Goal: Communication & Community: Answer question/provide support

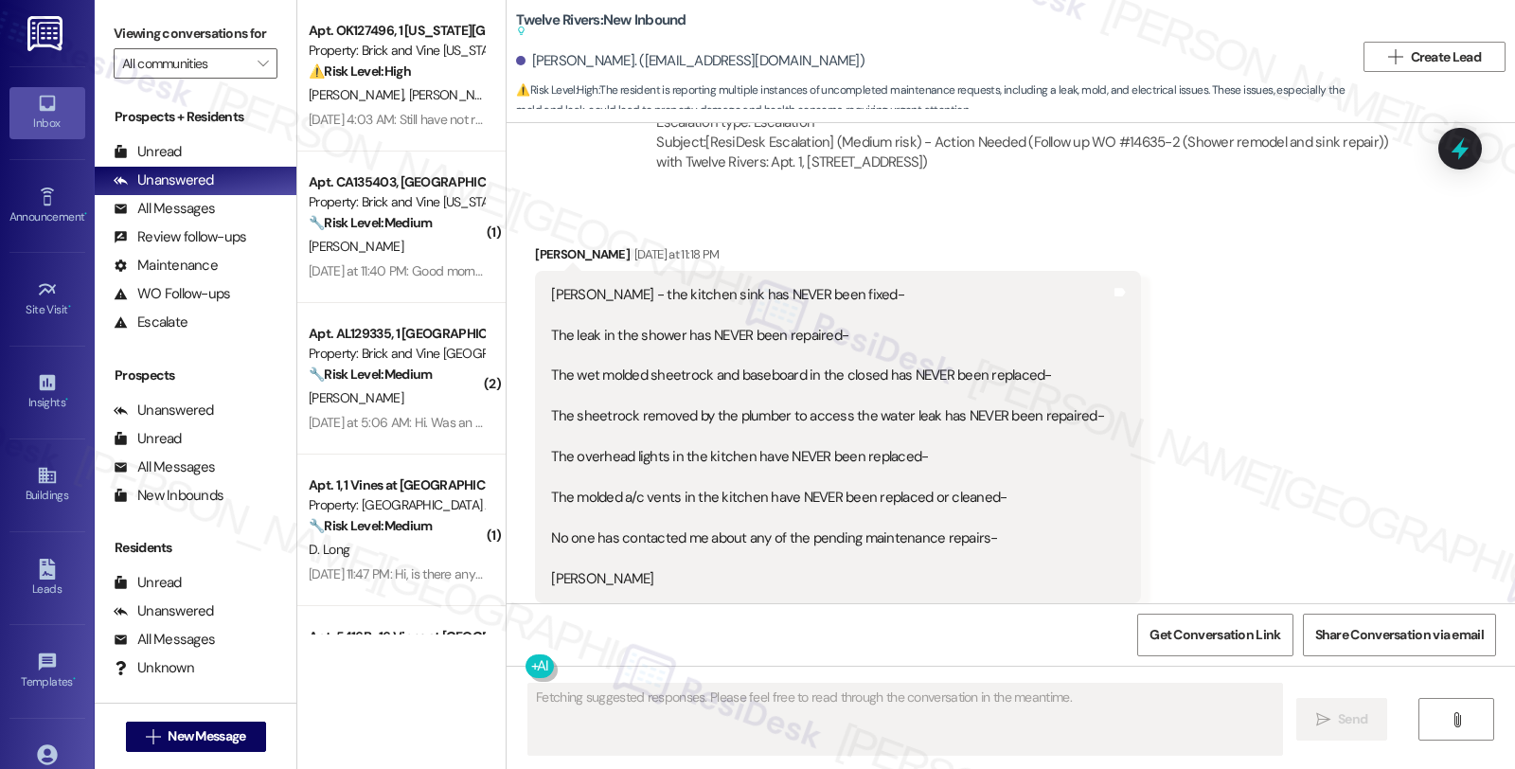
scroll to position [7335, 0]
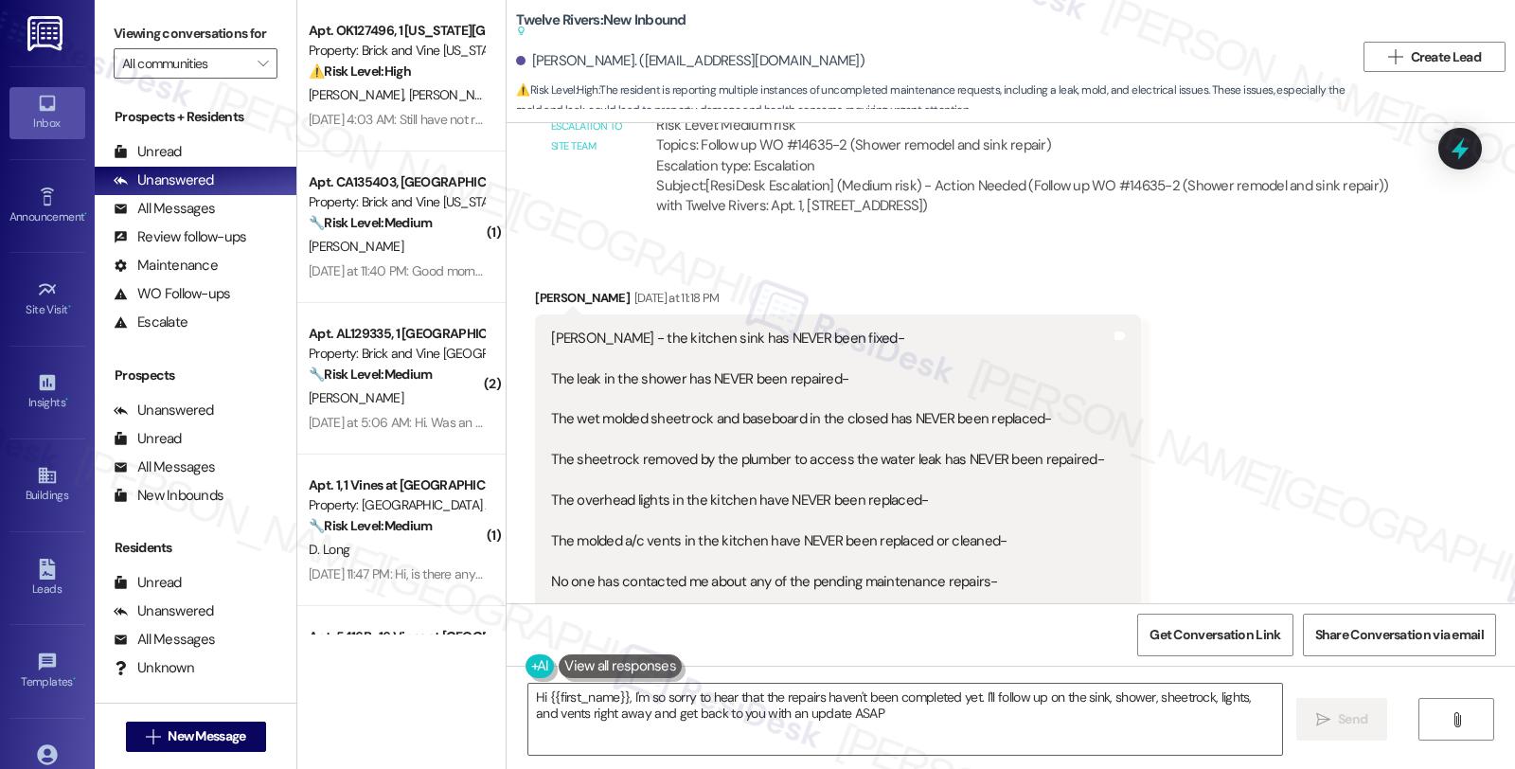
type textarea "Hi {{first_name}}, I'm so sorry to hear that the repairs haven't been completed…"
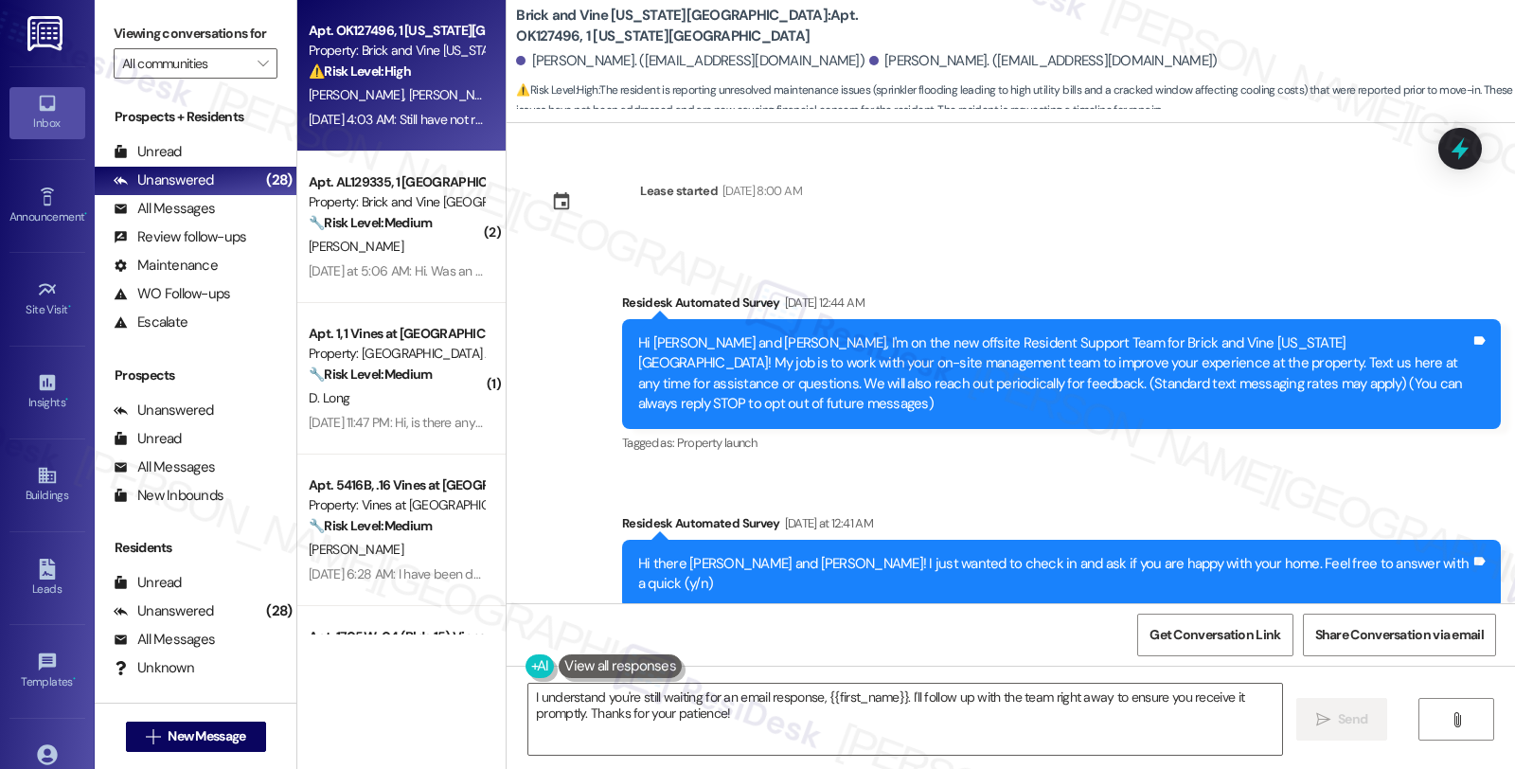
scroll to position [2258, 0]
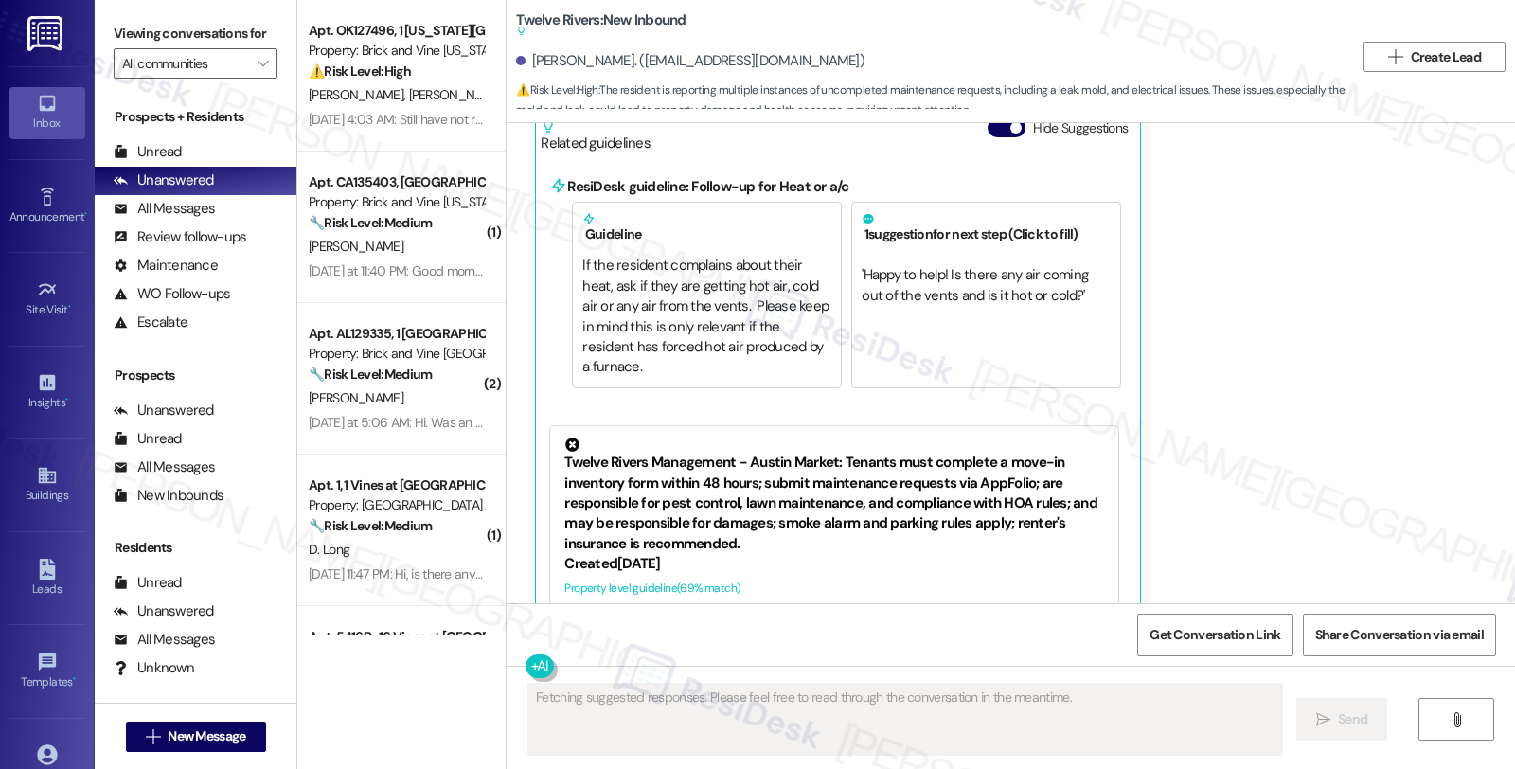
scroll to position [7966, 0]
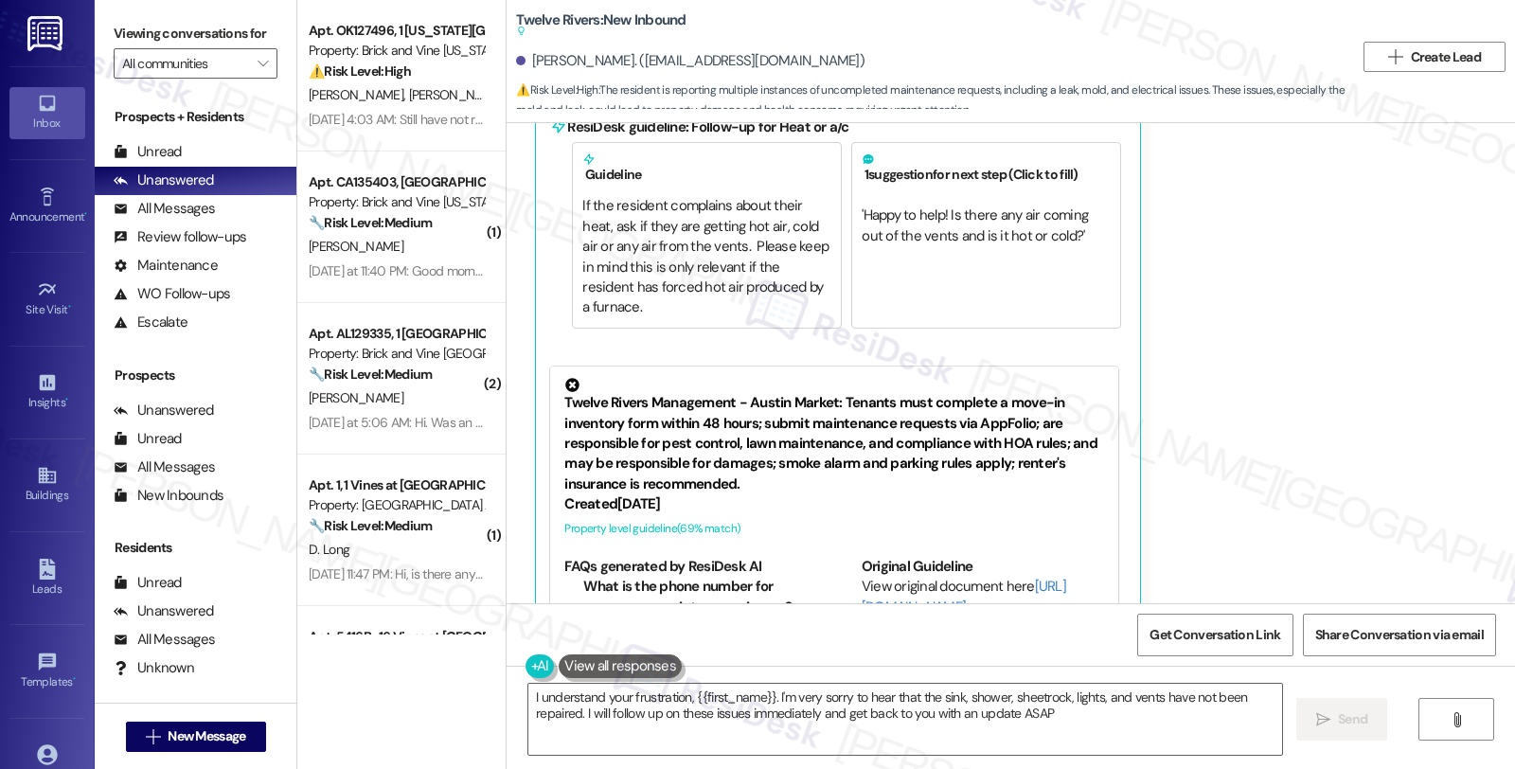
type textarea "I understand your frustration, {{first_name}}. I'm very sorry to hear that the …"
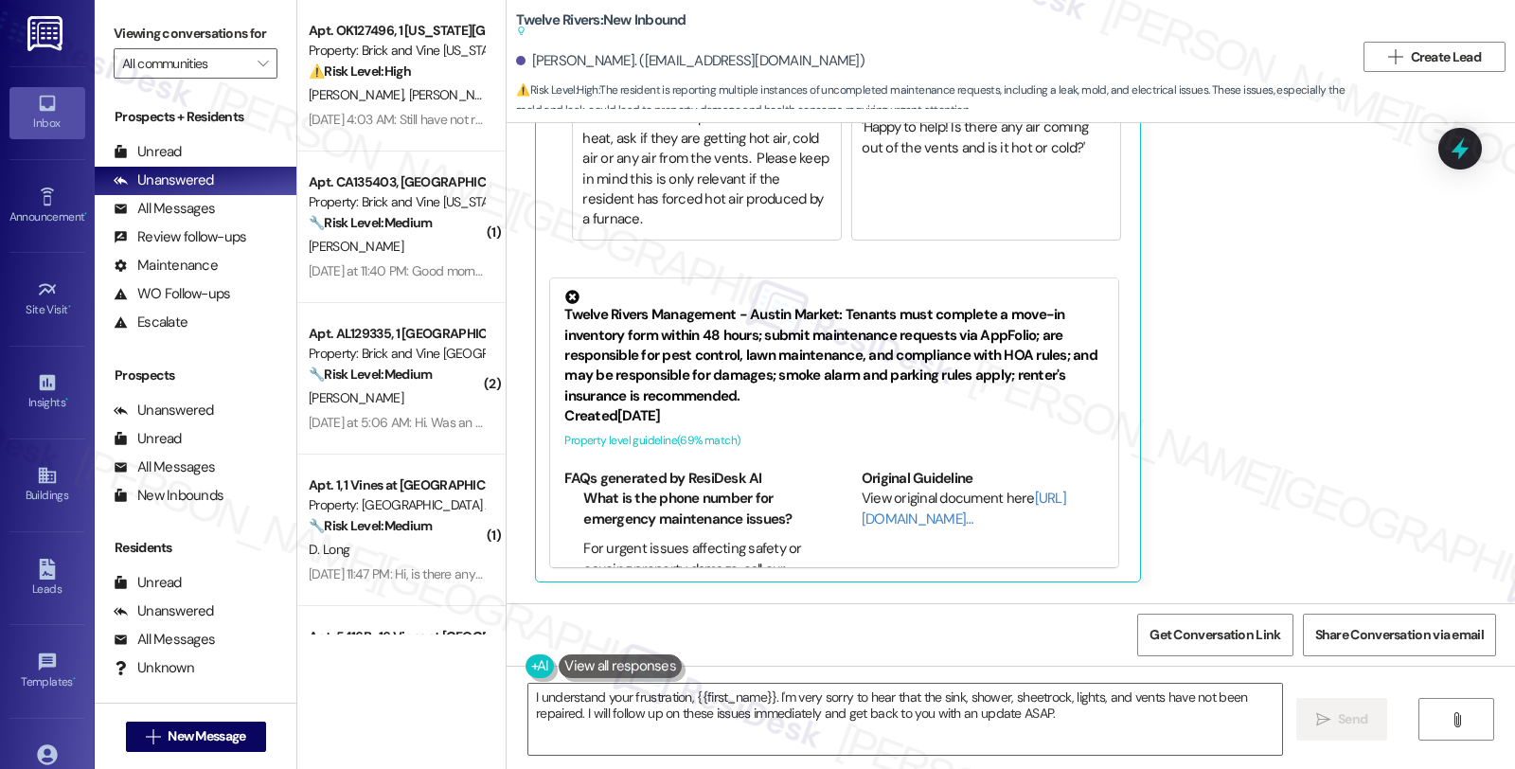
scroll to position [8140, 0]
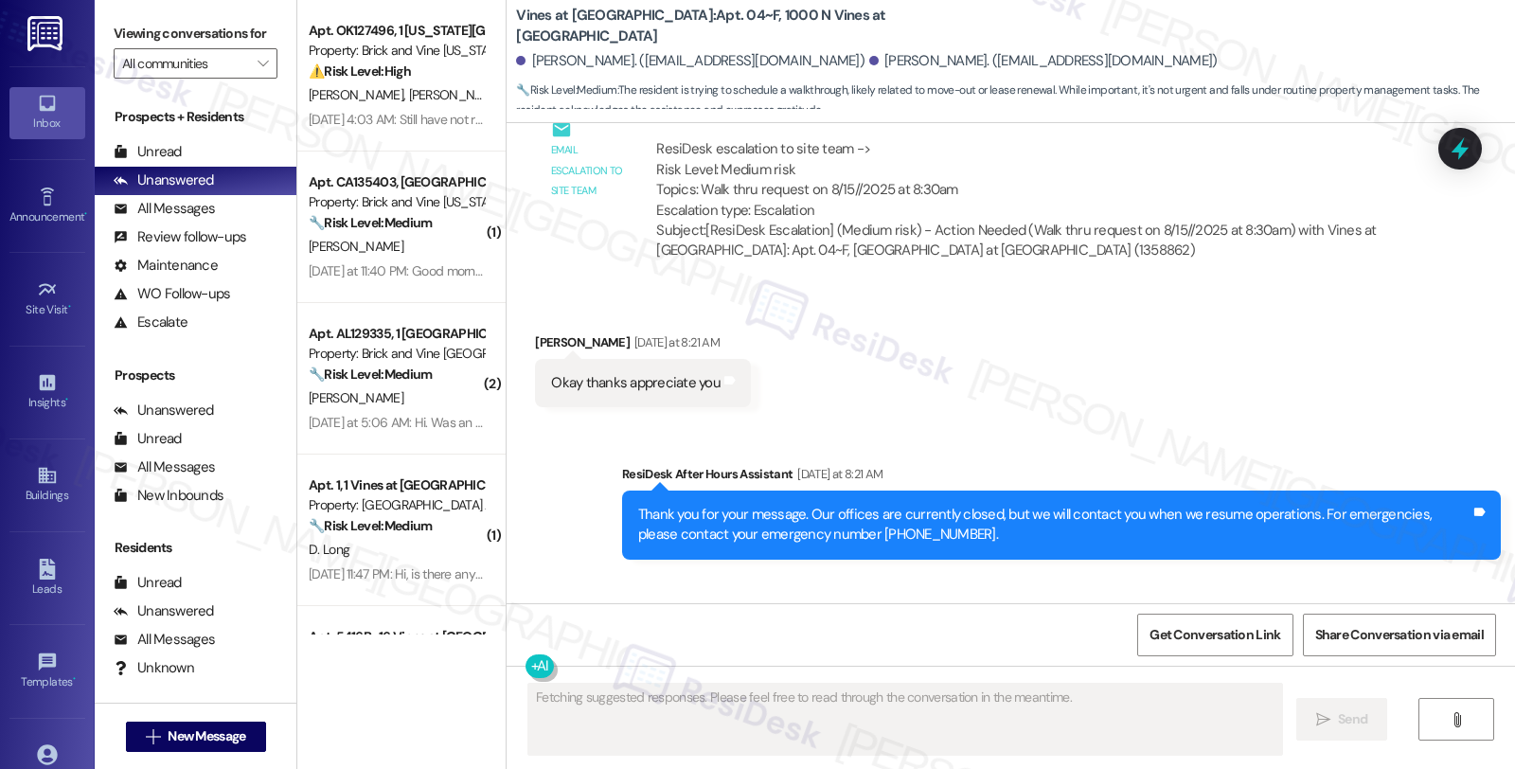
scroll to position [9720, 0]
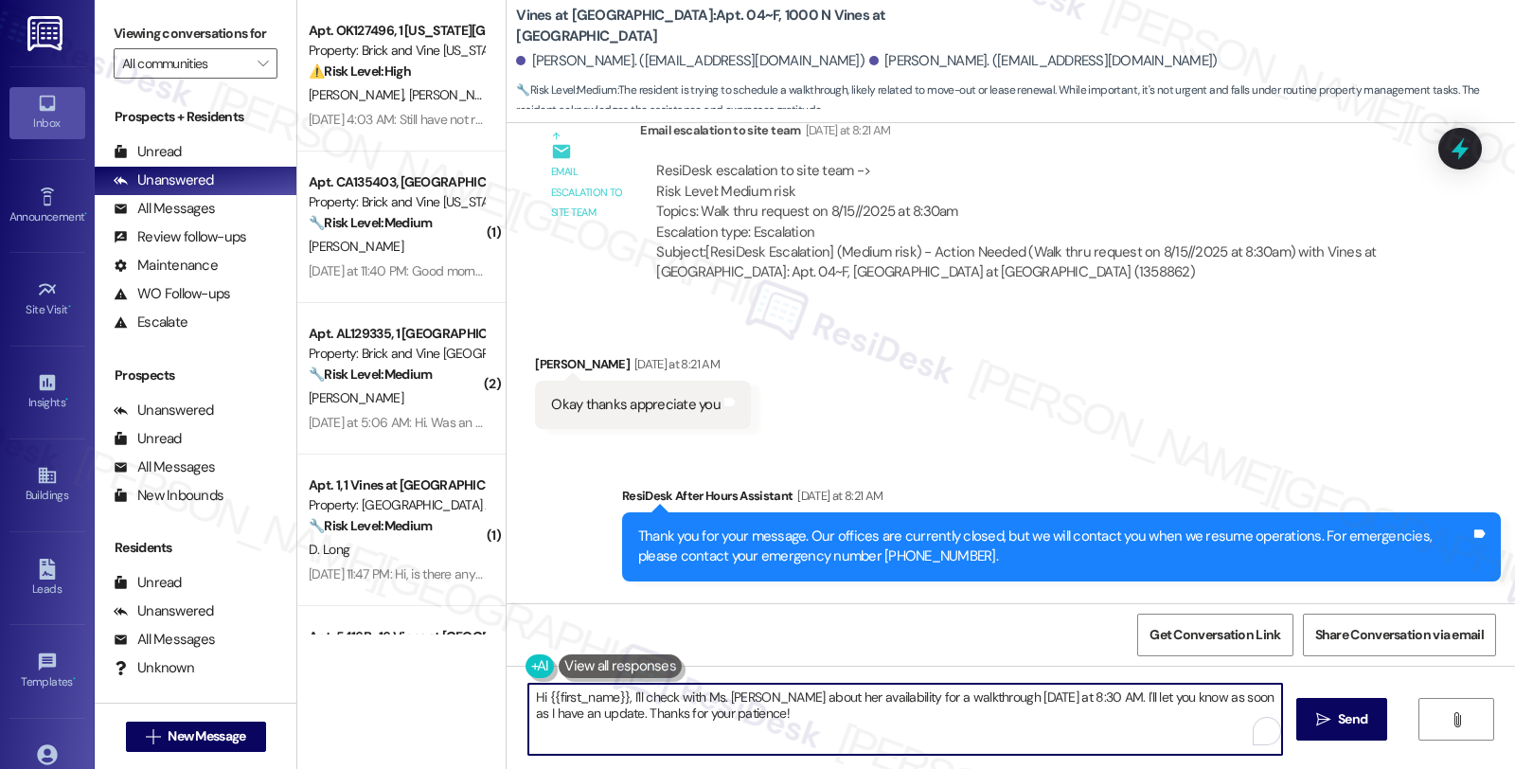
drag, startPoint x: 797, startPoint y: 715, endPoint x: 562, endPoint y: 703, distance: 235.1
click at [562, 703] on textarea "Hi {{first_name}}, I'll check with Ms. Ann about her availability for a walkthr…" at bounding box center [905, 719] width 754 height 71
click at [807, 721] on textarea "Hi {{first_name}}, I'll check with Ms. Ann about her availability for a walkthr…" at bounding box center [905, 719] width 754 height 71
paste textarea "I have returned the message this resident left on my voice mail . Walk through …"
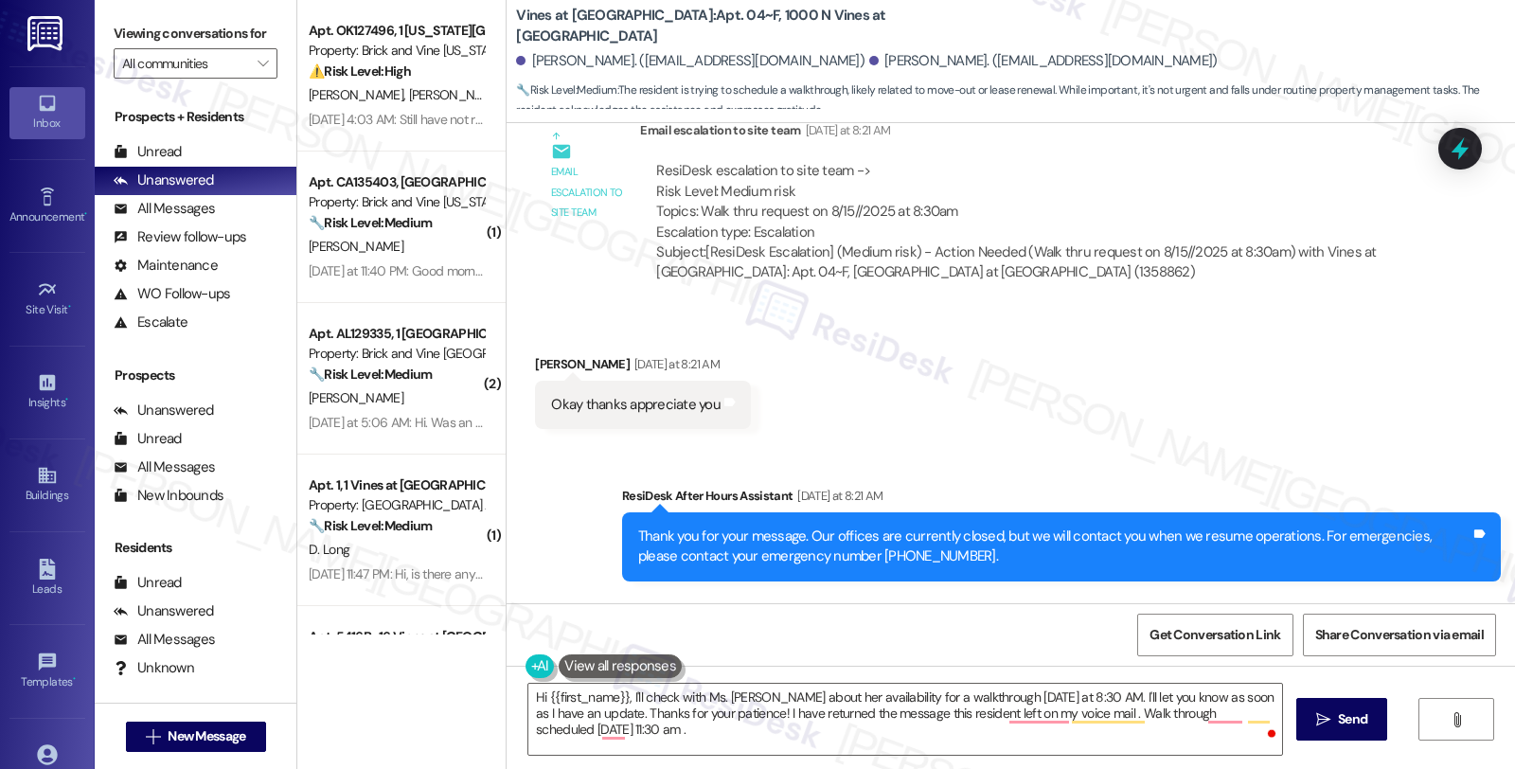
click at [869, 63] on div "Latoya Wilson. (wilsonsluxurytouch@gmail.com)" at bounding box center [1043, 61] width 348 height 20
copy div "Latoya"
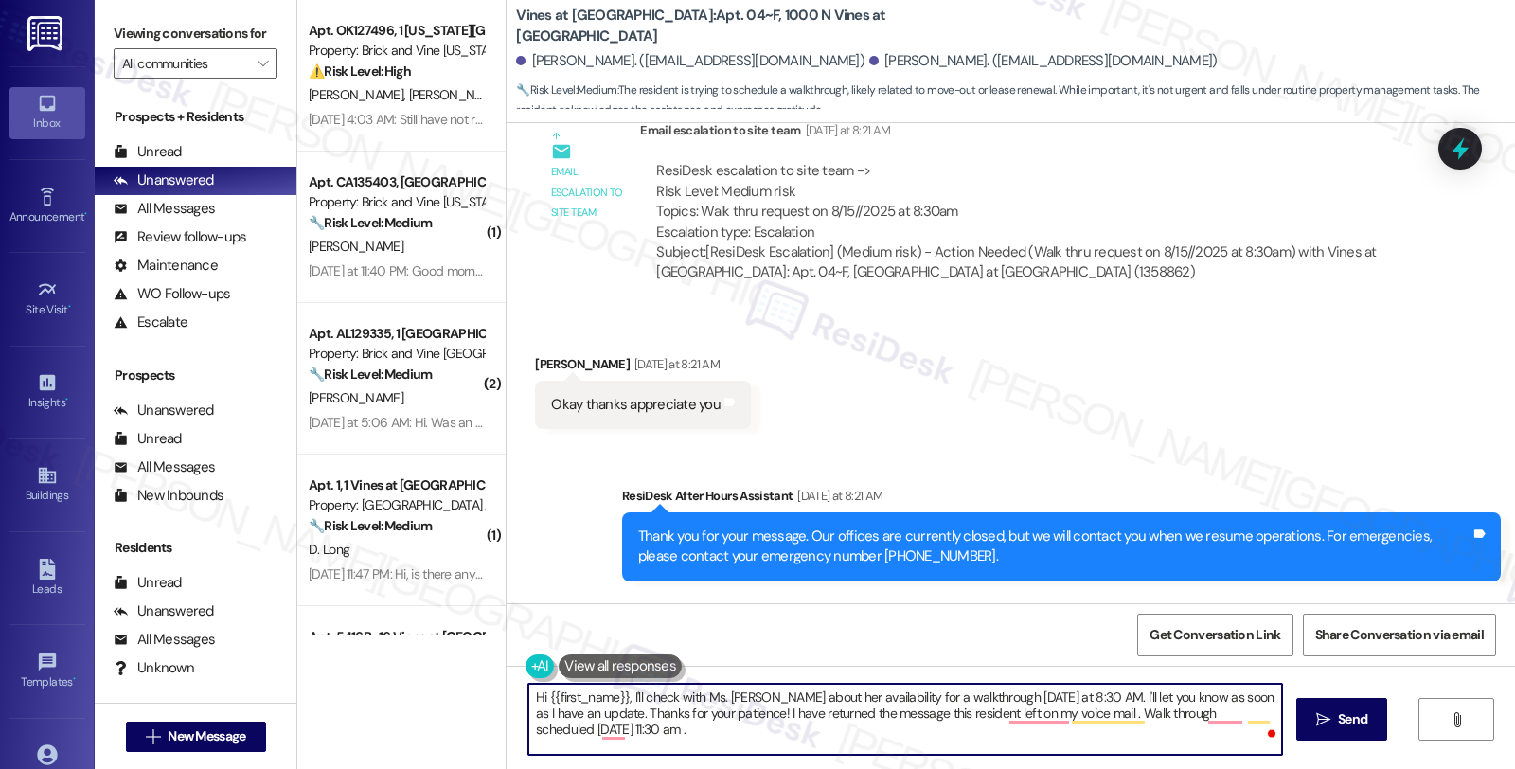
drag, startPoint x: 537, startPoint y: 698, endPoint x: 613, endPoint y: 698, distance: 76.7
click at [613, 698] on textarea "Hi {{first_name}}, I'll check with Ms. Ann about her availability for a walkthr…" at bounding box center [905, 719] width 754 height 71
paste textarea "Latoya"
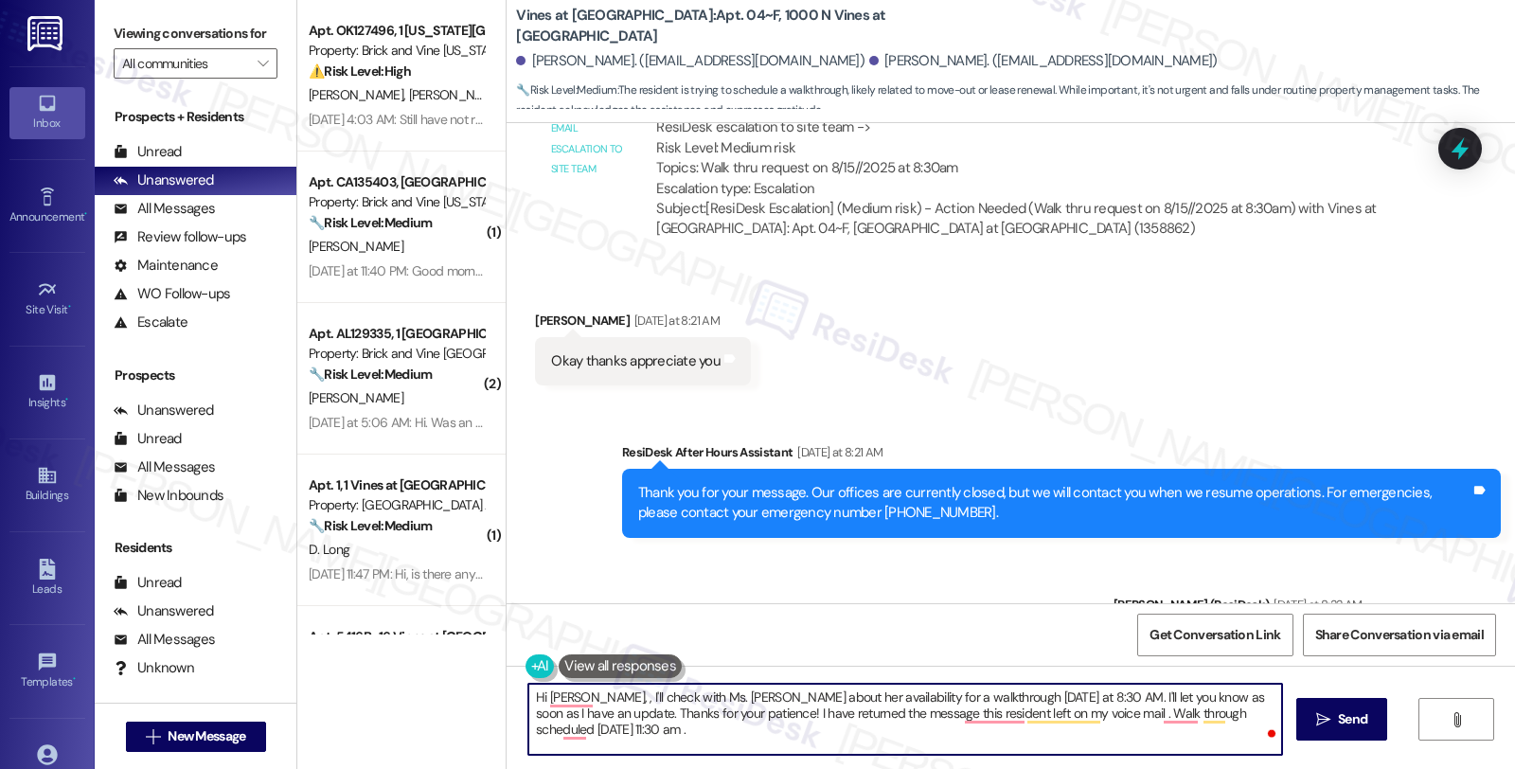
scroll to position [9825, 0]
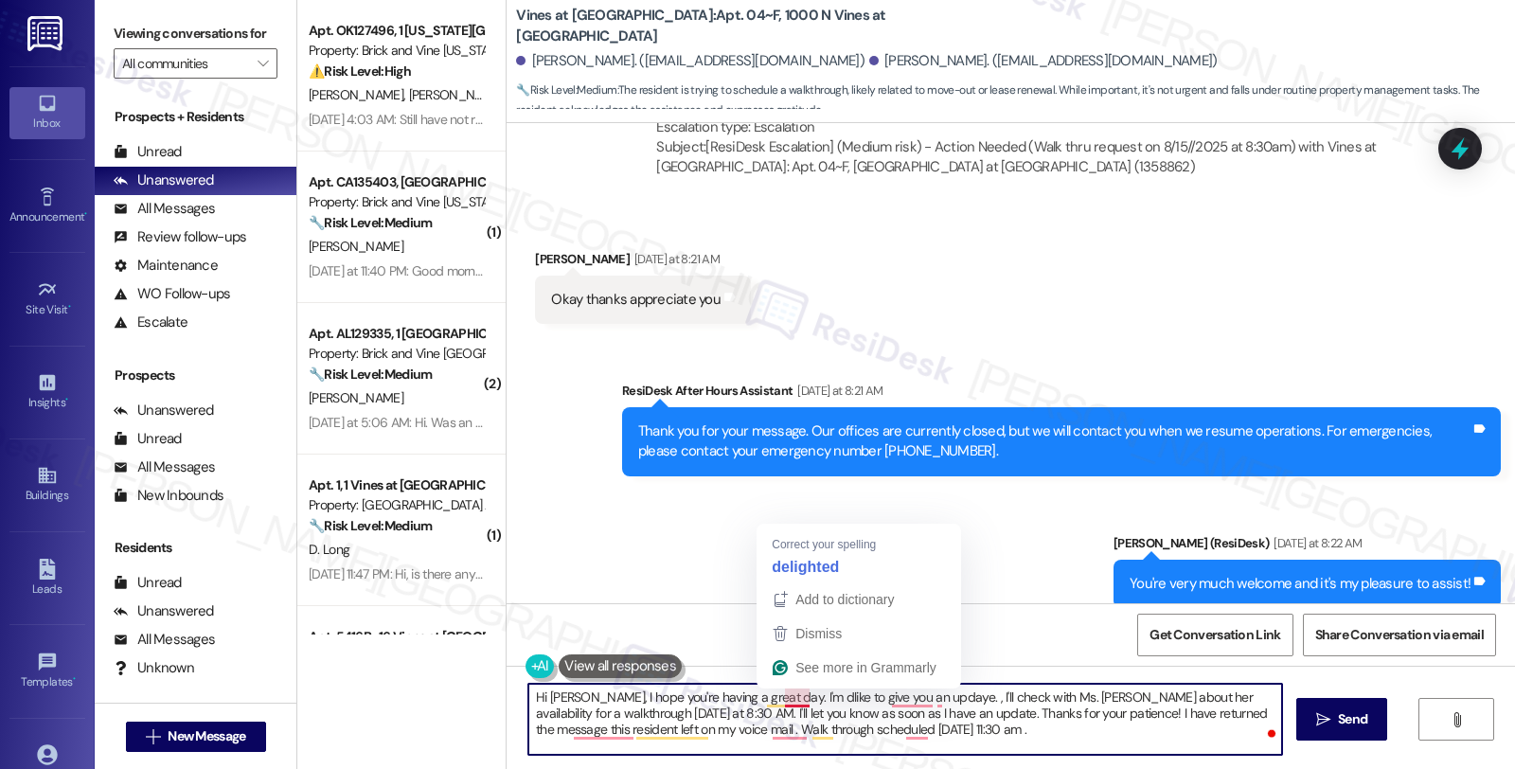
click at [774, 699] on textarea "Hi Latoya, I hope you're having a great day. I'm dlike to give you an updaye. ,…" at bounding box center [905, 719] width 754 height 71
click at [759, 698] on textarea "Hi Latoya, I hope you're having a great day. I'm like to give you an updaye. , …" at bounding box center [905, 719] width 754 height 71
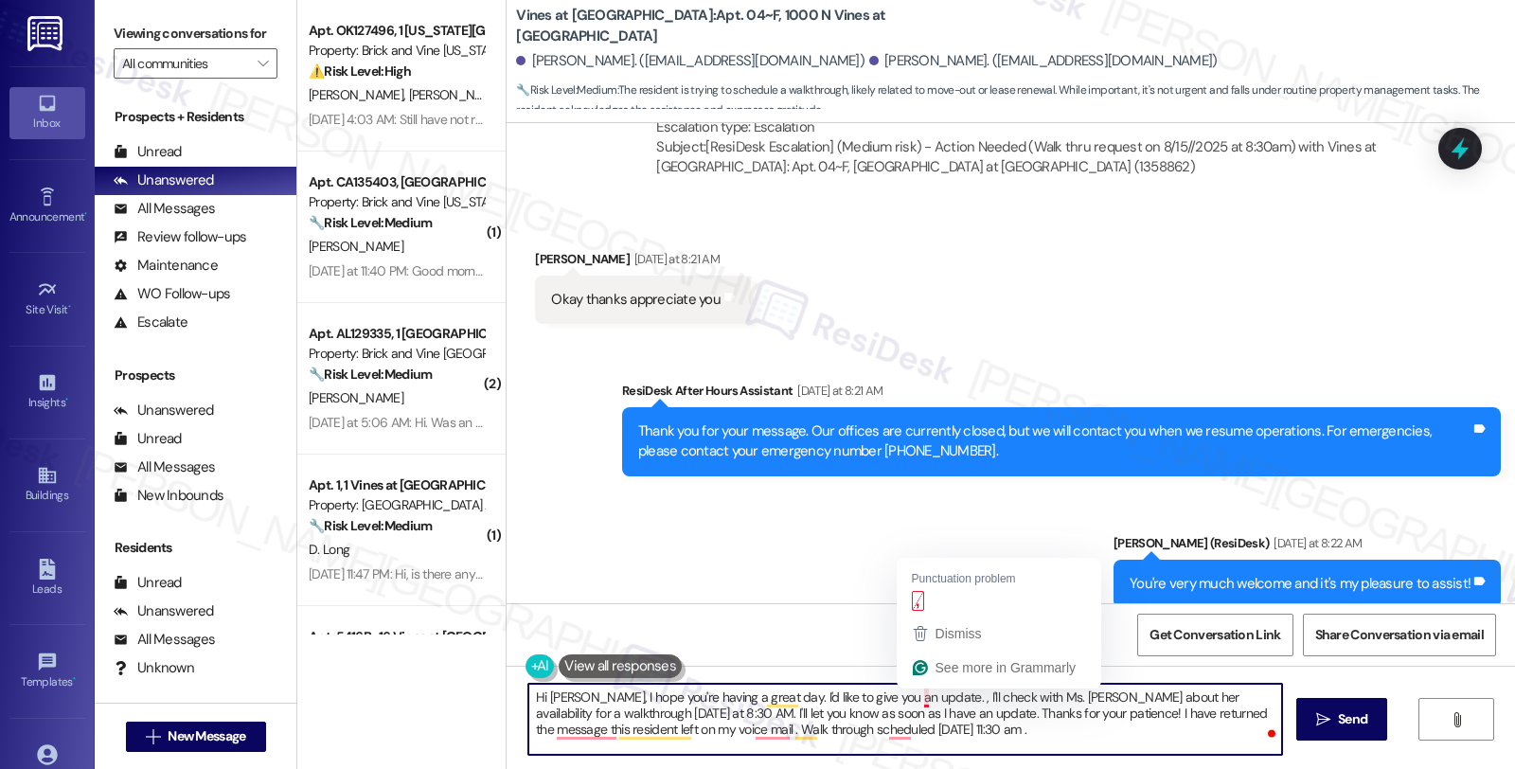
click at [910, 701] on textarea "Hi Latoya, I hope you're having a great day. I'd like to give you an update. , …" at bounding box center [905, 719] width 754 height 71
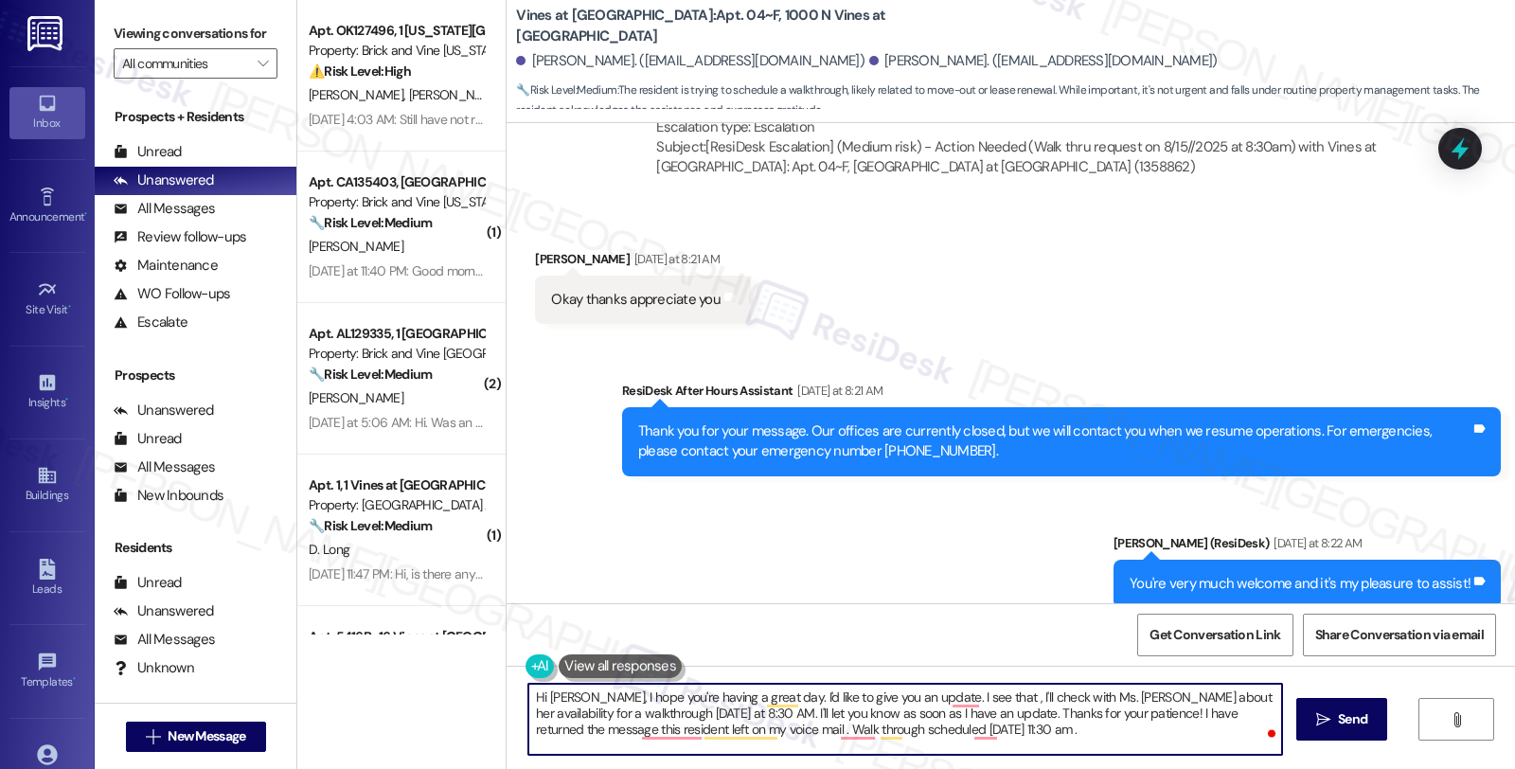
click at [1039, 696] on textarea "Hi Latoya, I hope you're having a great day. I'd like to give you an update. I …" at bounding box center [905, 719] width 754 height 71
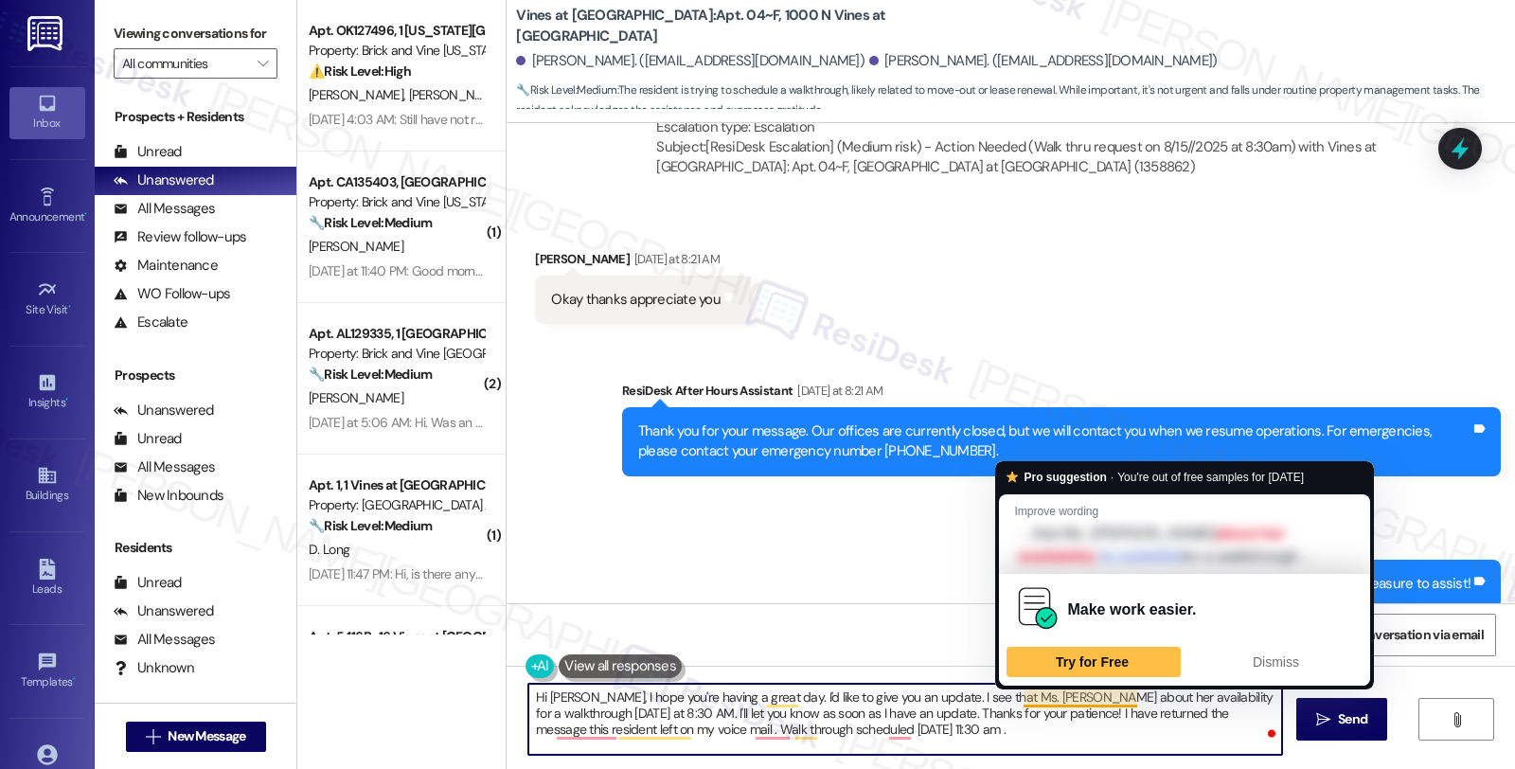
click at [1011, 697] on textarea "Hi Latoya, I hope you're having a great day. I'd like to give you an update. I …" at bounding box center [905, 719] width 754 height 71
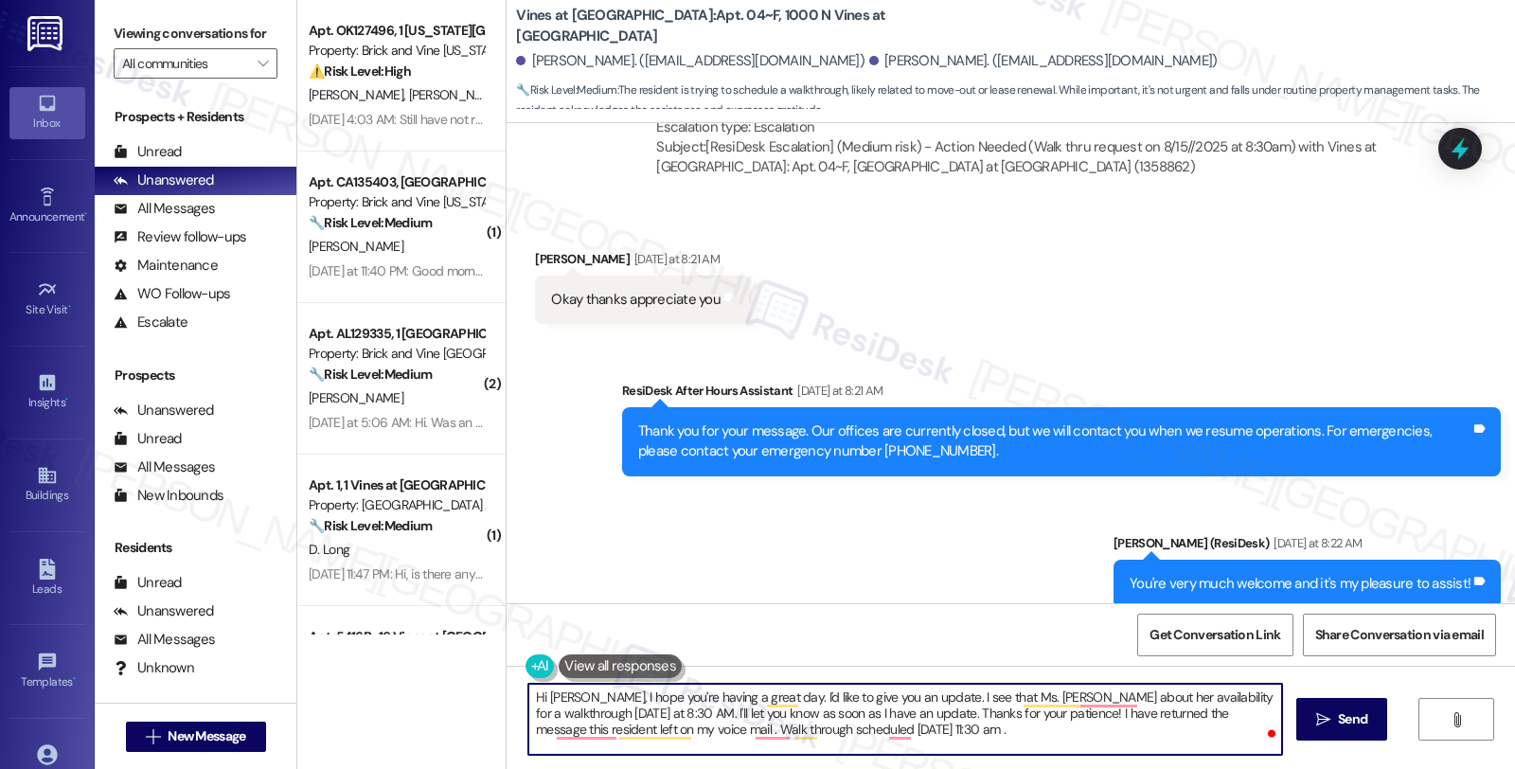
click at [1008, 716] on textarea "Hi Latoya, I hope you're having a great day. I'd like to give you an update. I …" at bounding box center [905, 719] width 754 height 71
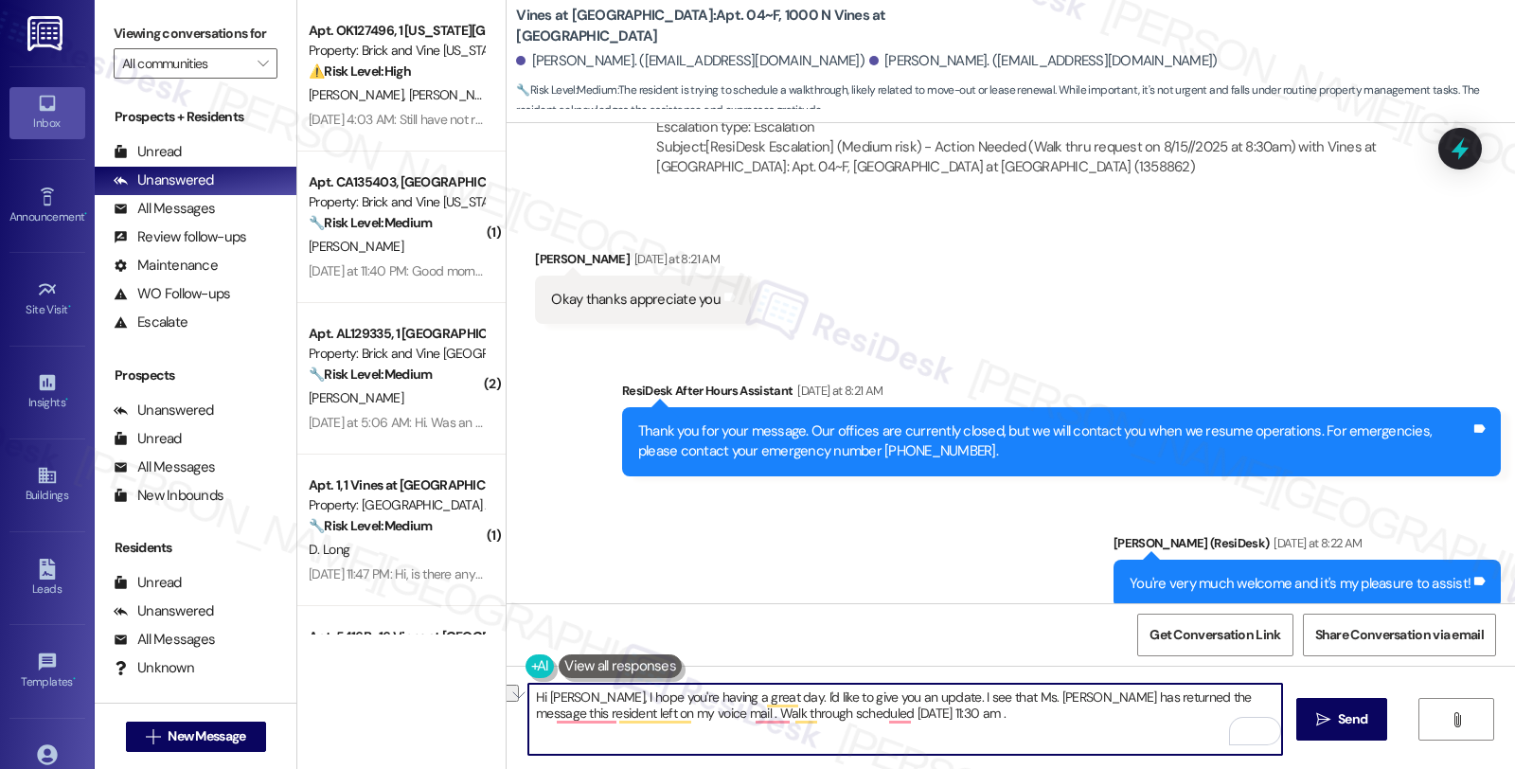
drag, startPoint x: 1162, startPoint y: 701, endPoint x: 1227, endPoint y: 701, distance: 65.3
click at [1227, 701] on textarea "Hi Latoya, I hope you're having a great day. I'd like to give you an update. I …" at bounding box center [905, 719] width 754 height 71
click at [1206, 699] on textarea "Hi Latoya, I hope you're having a great day. I'd like to give you an update. I …" at bounding box center [905, 719] width 754 height 71
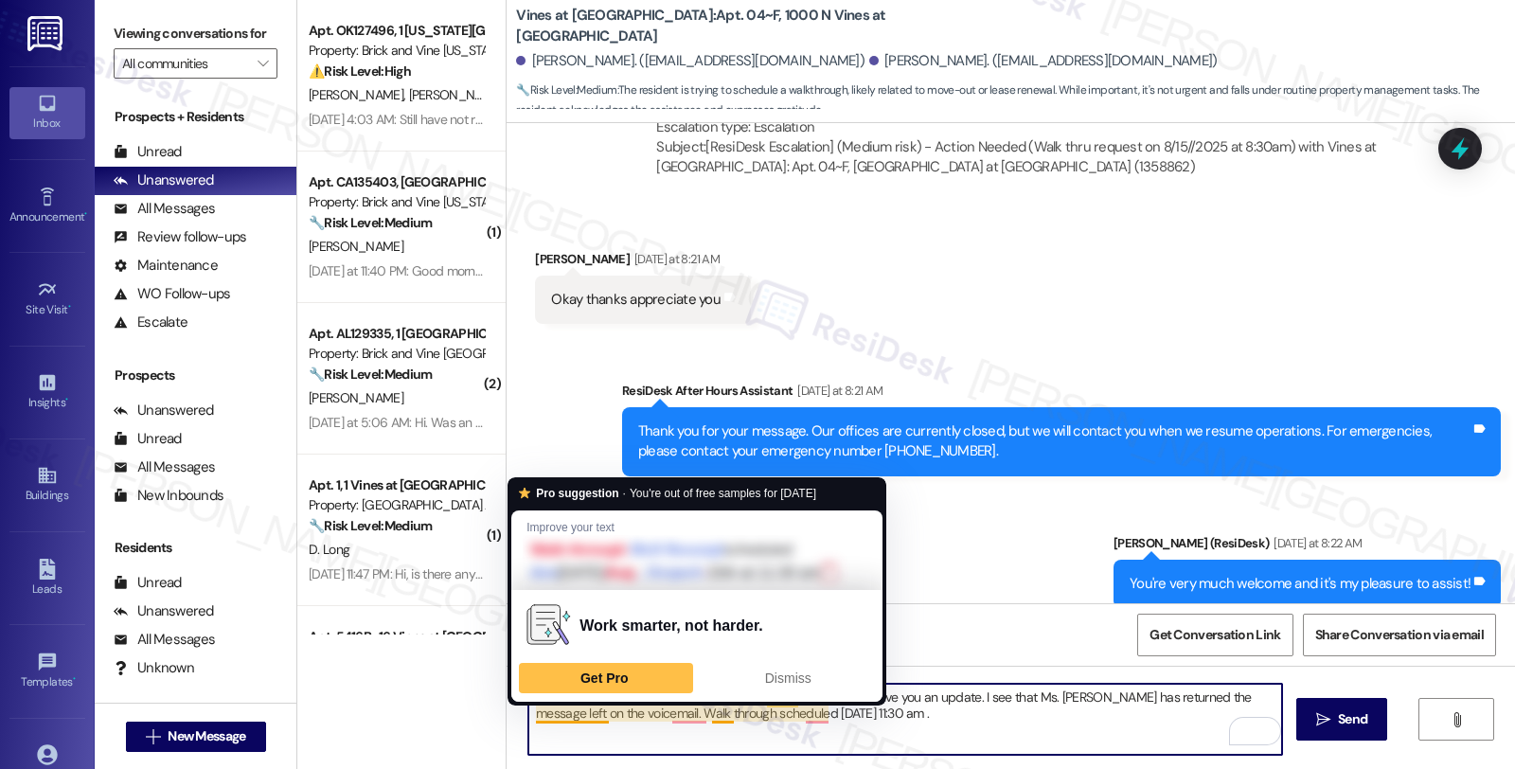
click at [528, 711] on textarea "Hi Latoya, I hope you're having a great day. I'd like to give you an update. I …" at bounding box center [905, 719] width 754 height 71
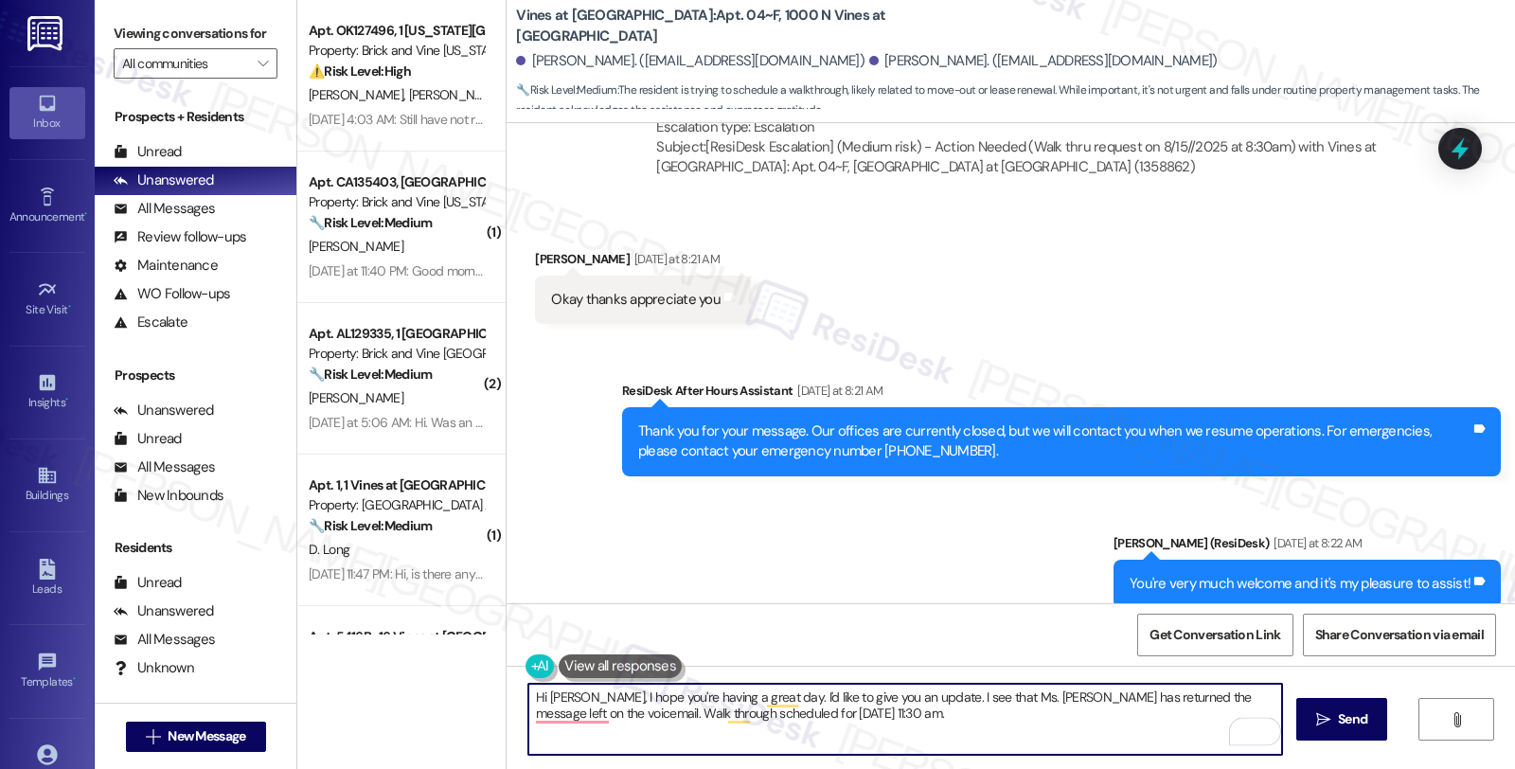
click at [913, 719] on textarea "Hi Latoya, I hope you're having a great day. I'd like to give you an update. I …" at bounding box center [905, 719] width 754 height 71
click at [899, 718] on textarea "Hi Latoya, I hope you're having a great day. I'd like to give you an update. I …" at bounding box center [905, 719] width 754 height 71
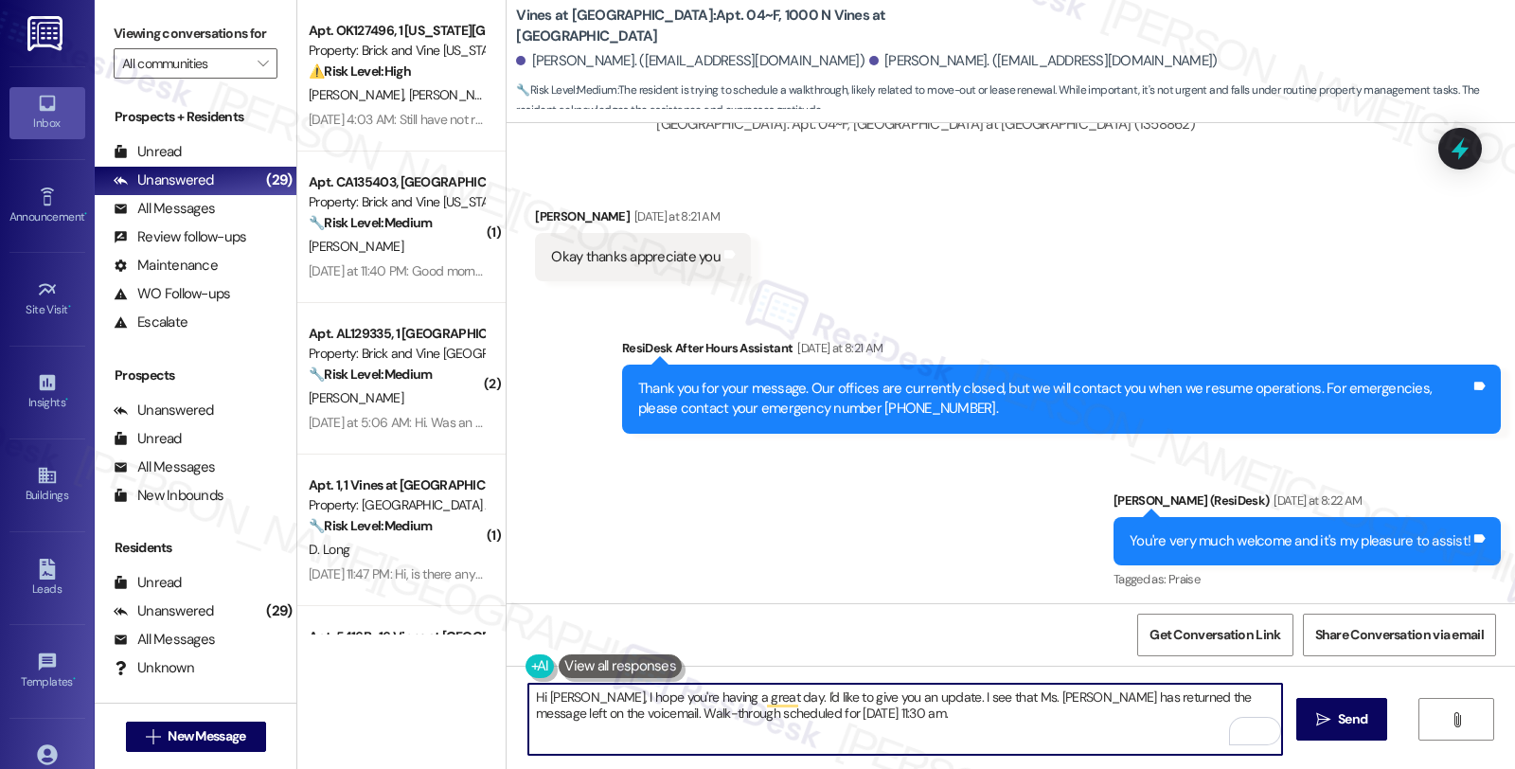
scroll to position [10036, 0]
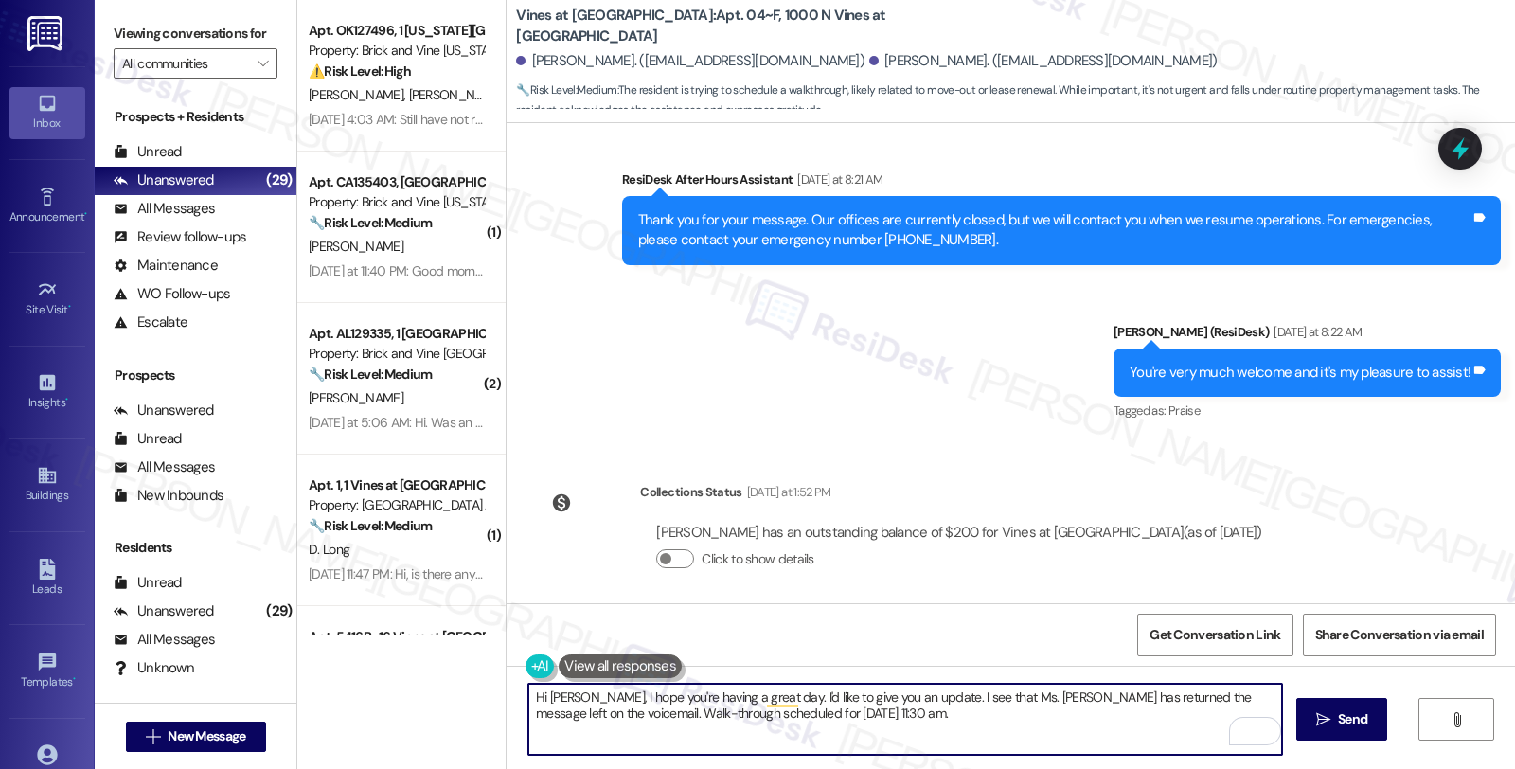
click at [943, 721] on textarea "Hi Latoya, I hope you're having a great day. I'd like to give you an update. I …" at bounding box center [905, 719] width 754 height 71
type textarea "Hi Latoya, I hope you're having a great day. I'd like to give you an update. I …"
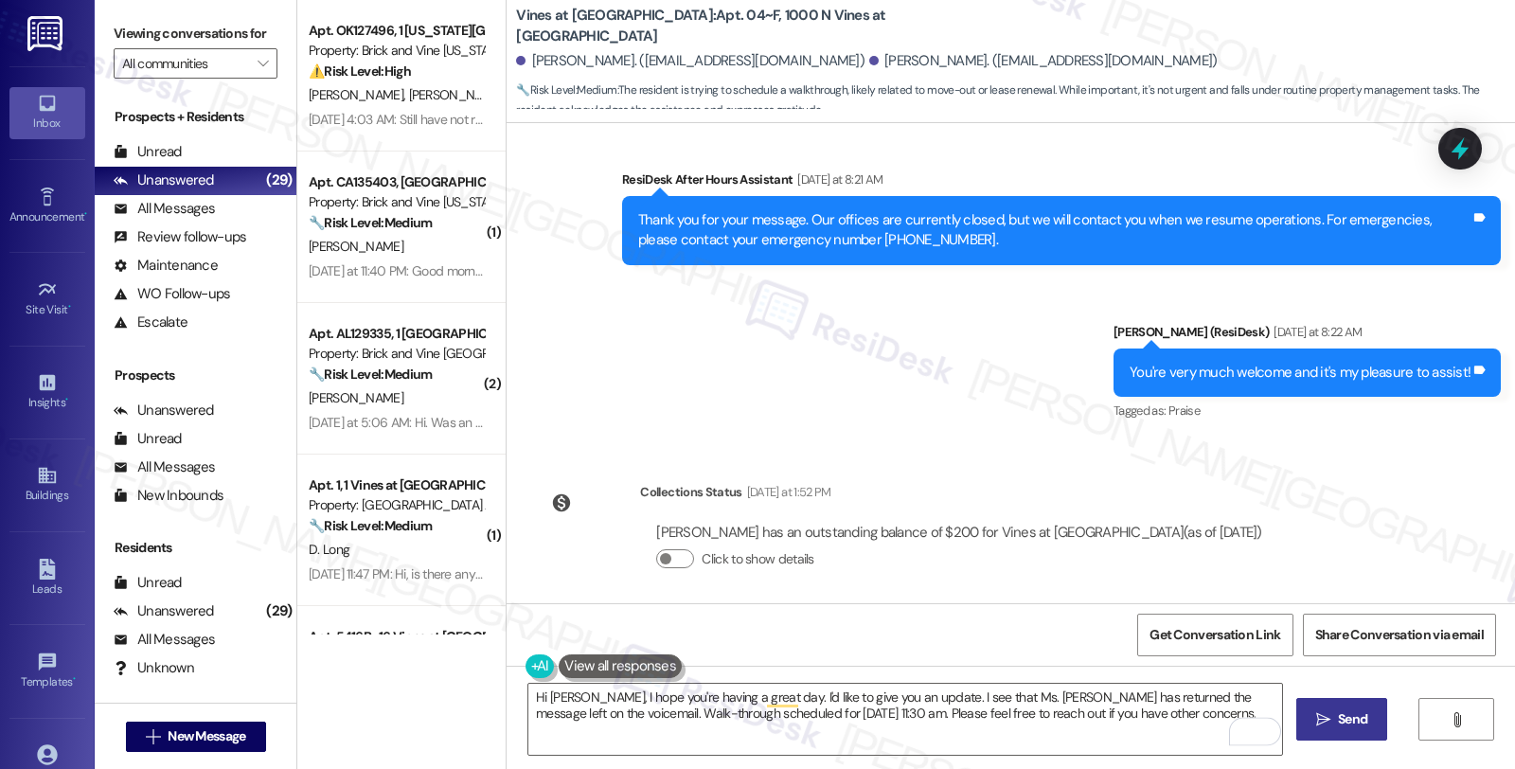
click at [1336, 737] on button " Send" at bounding box center [1342, 719] width 92 height 43
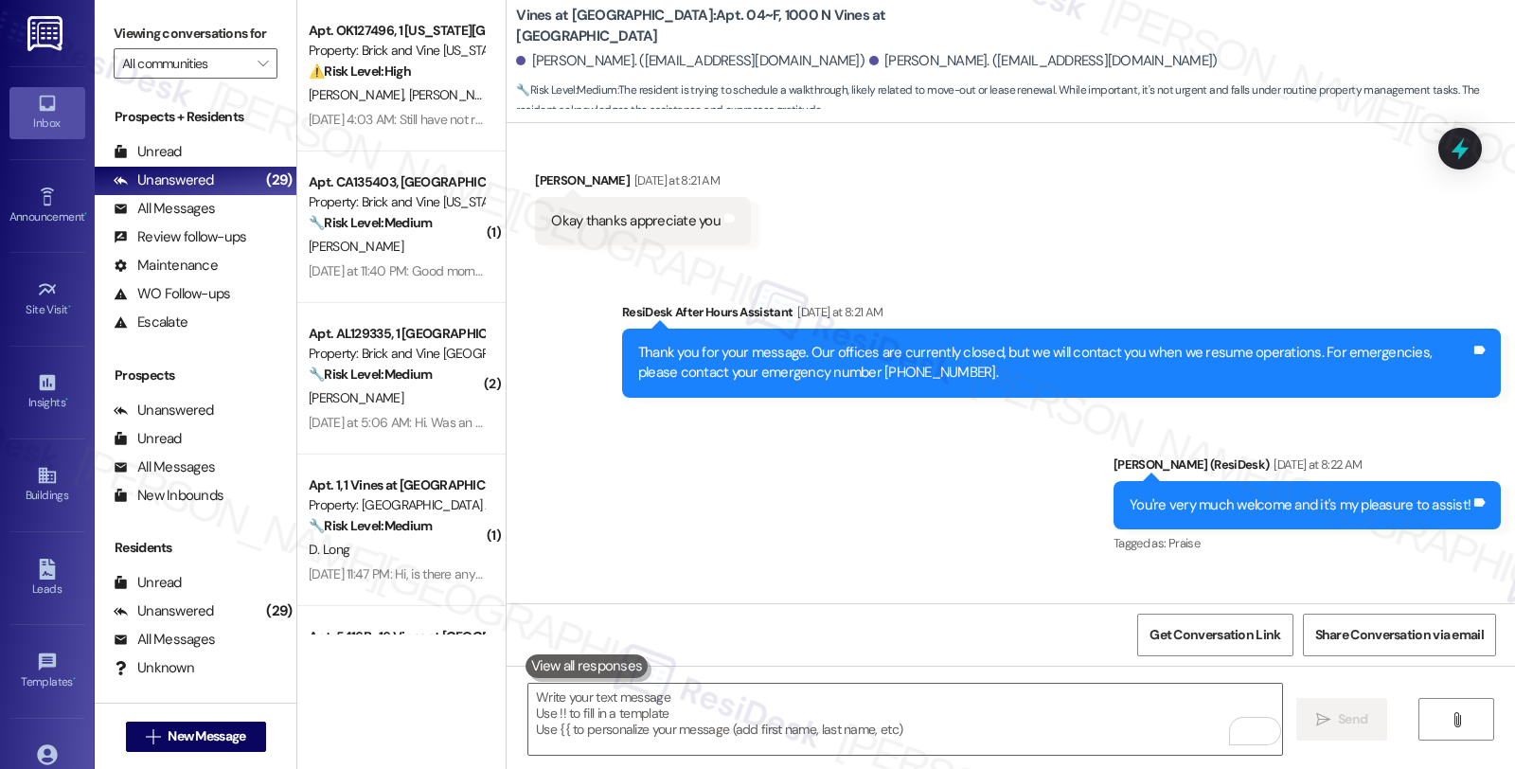
scroll to position [10188, 0]
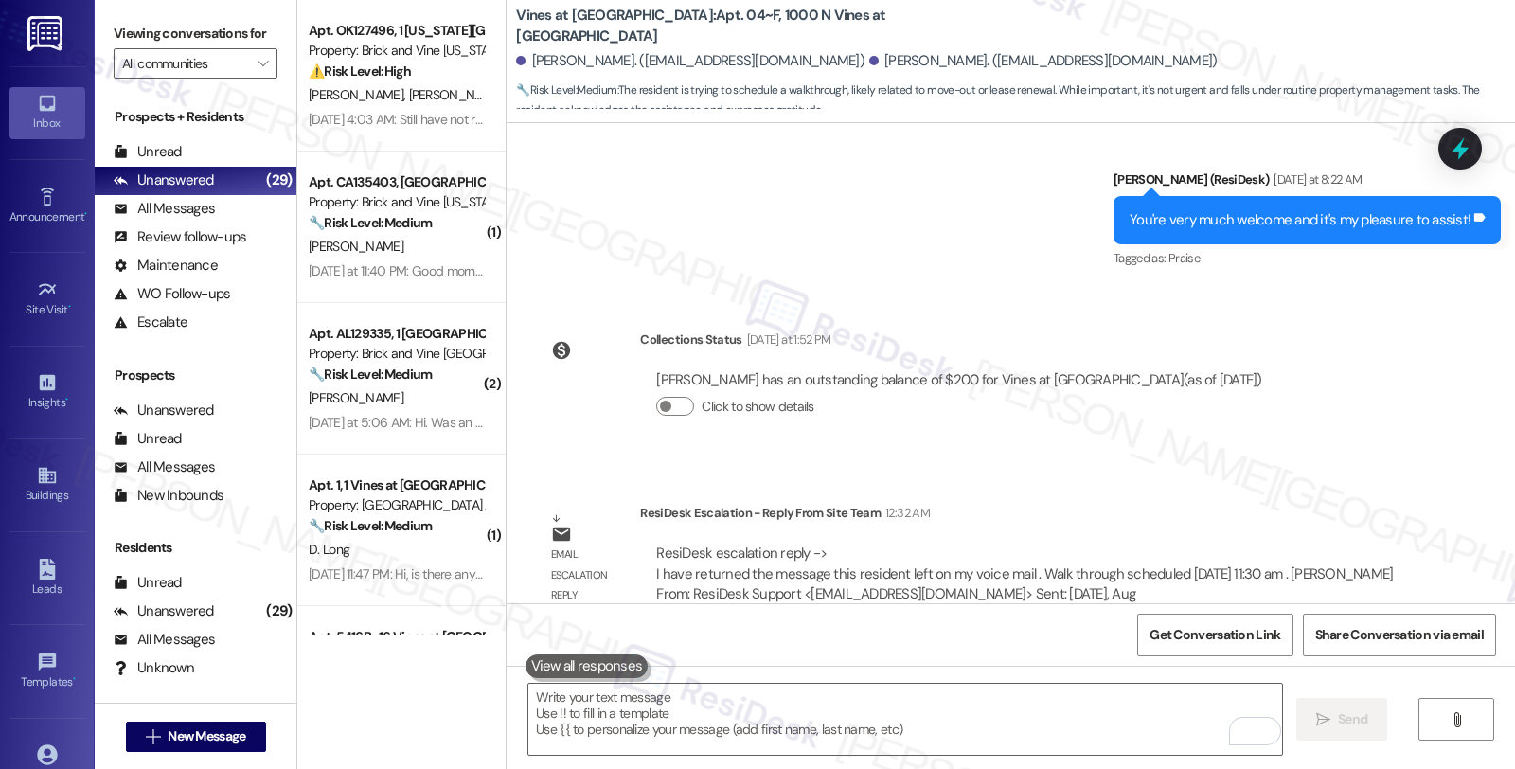
click at [1274, 503] on div "ResiDesk Escalation - Reply From Site Team 12:32 AM" at bounding box center [1026, 516] width 773 height 27
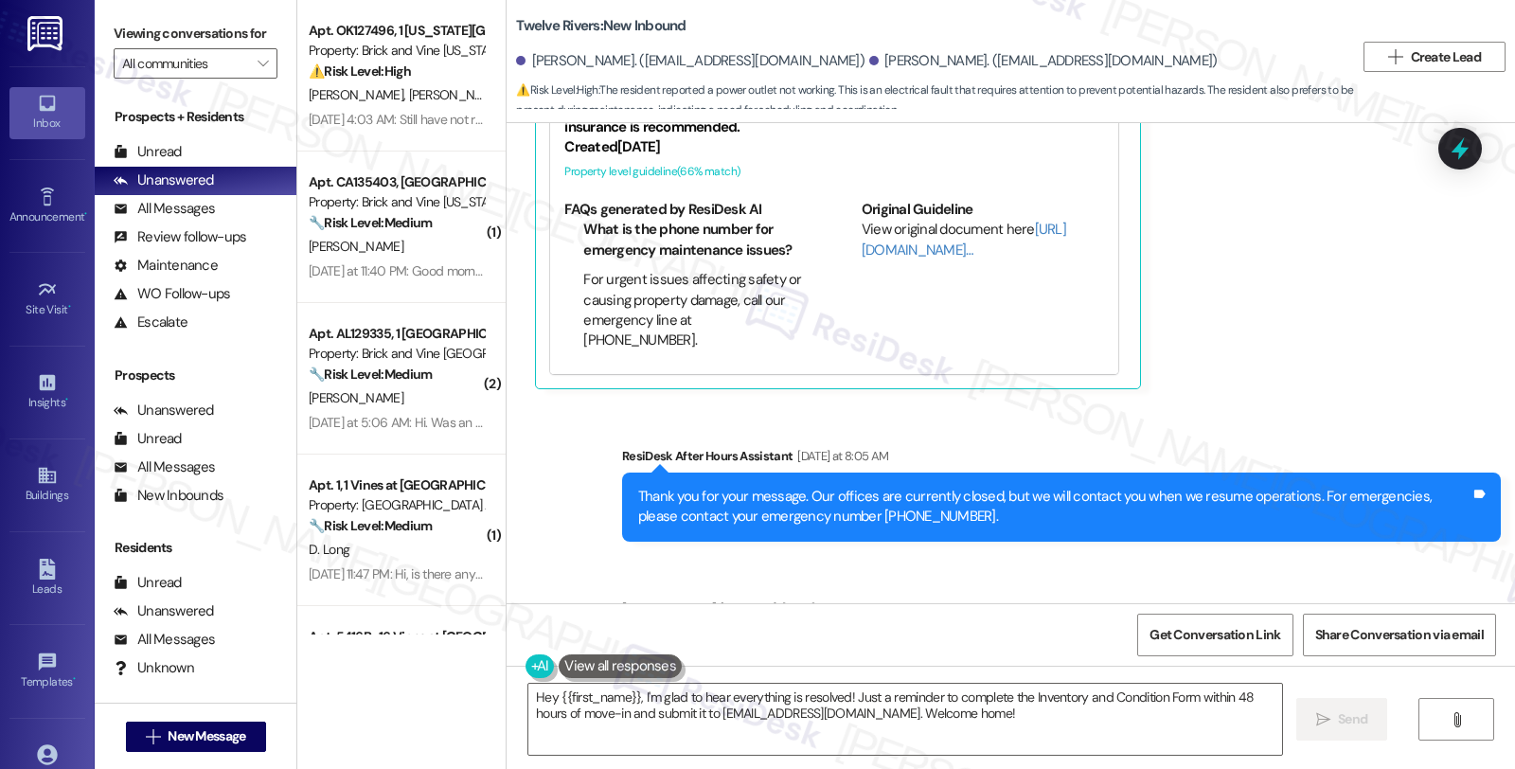
scroll to position [3901, 0]
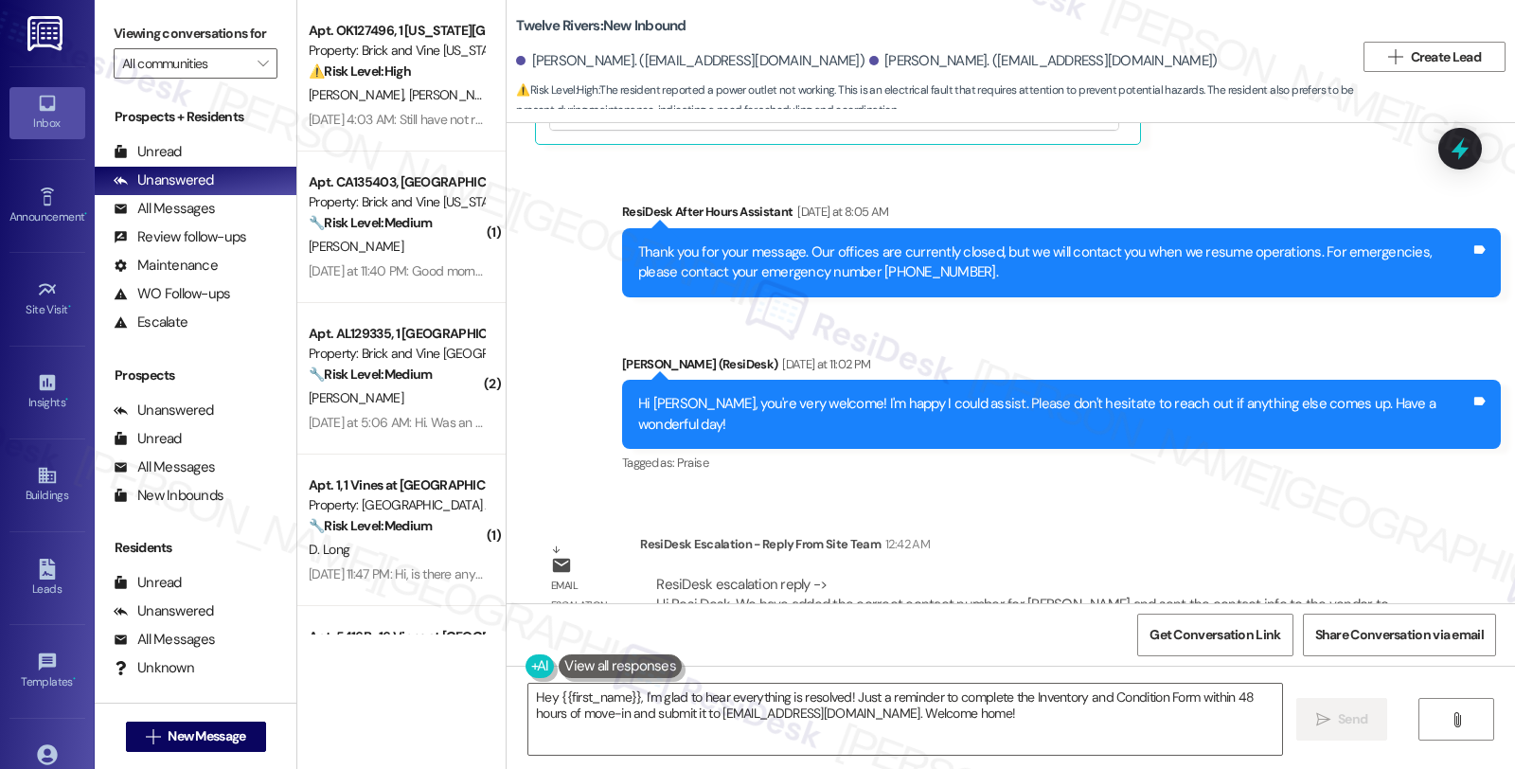
click at [1221, 439] on div "Survey, sent via SMS Residesk Automated Survey Jul 03, 2025 at 12:22 AM Hi Cath…" at bounding box center [1010, 363] width 1008 height 480
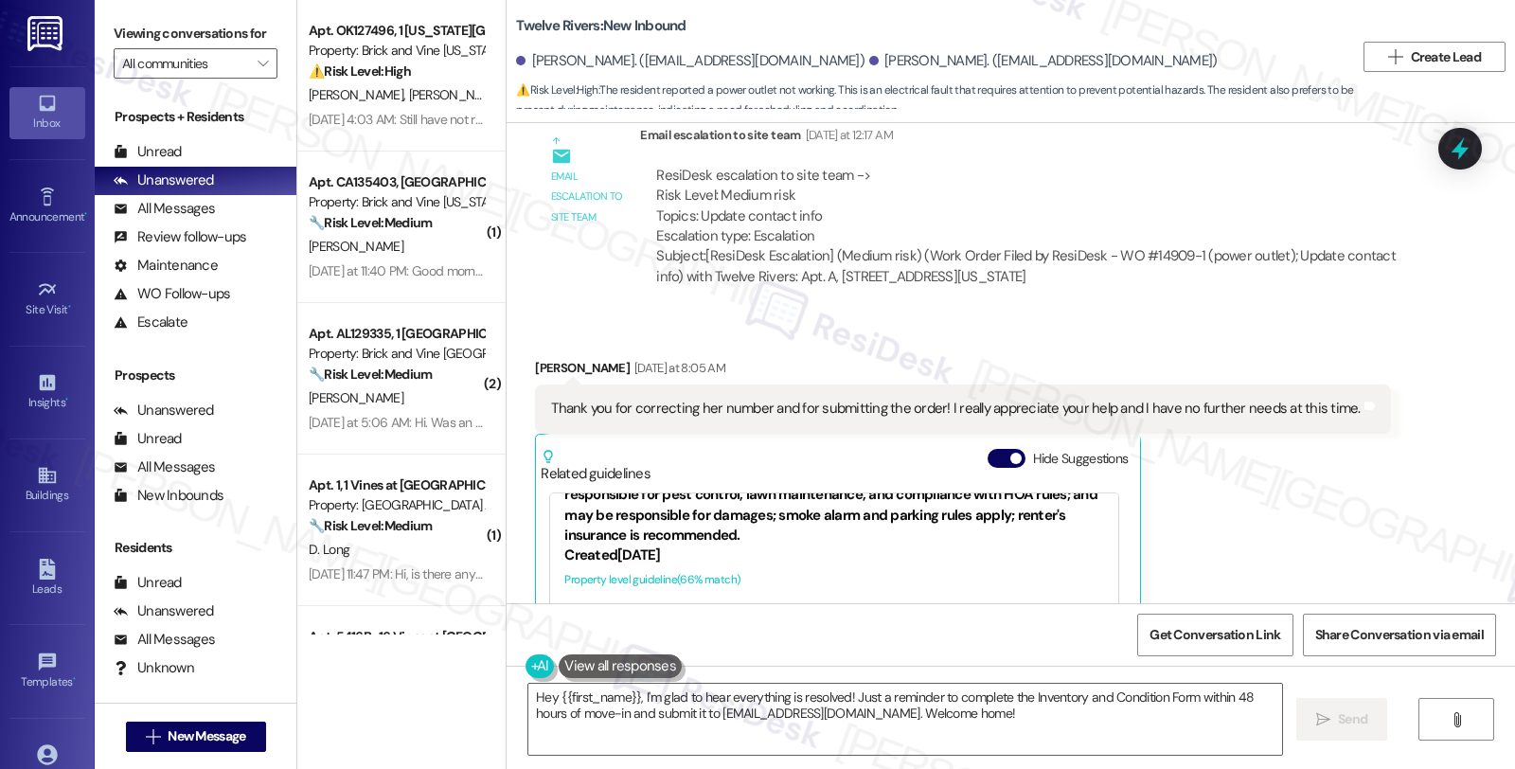
scroll to position [3060, 0]
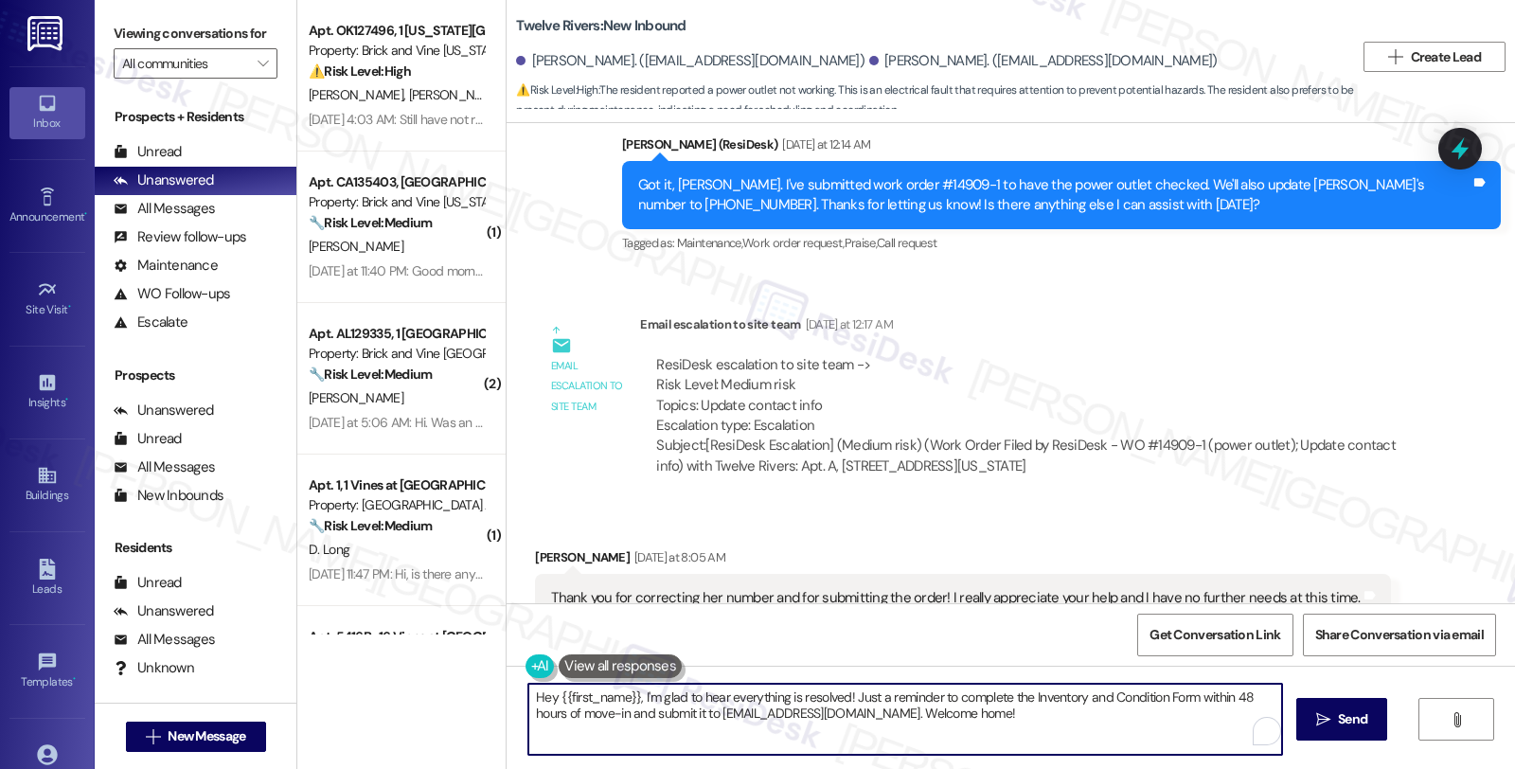
drag, startPoint x: 518, startPoint y: 693, endPoint x: 1057, endPoint y: 717, distance: 540.1
click at [1057, 717] on textarea "Hey {{first_name}}, I'm glad to hear everything is resolved! Just a reminder to…" at bounding box center [905, 719] width 754 height 71
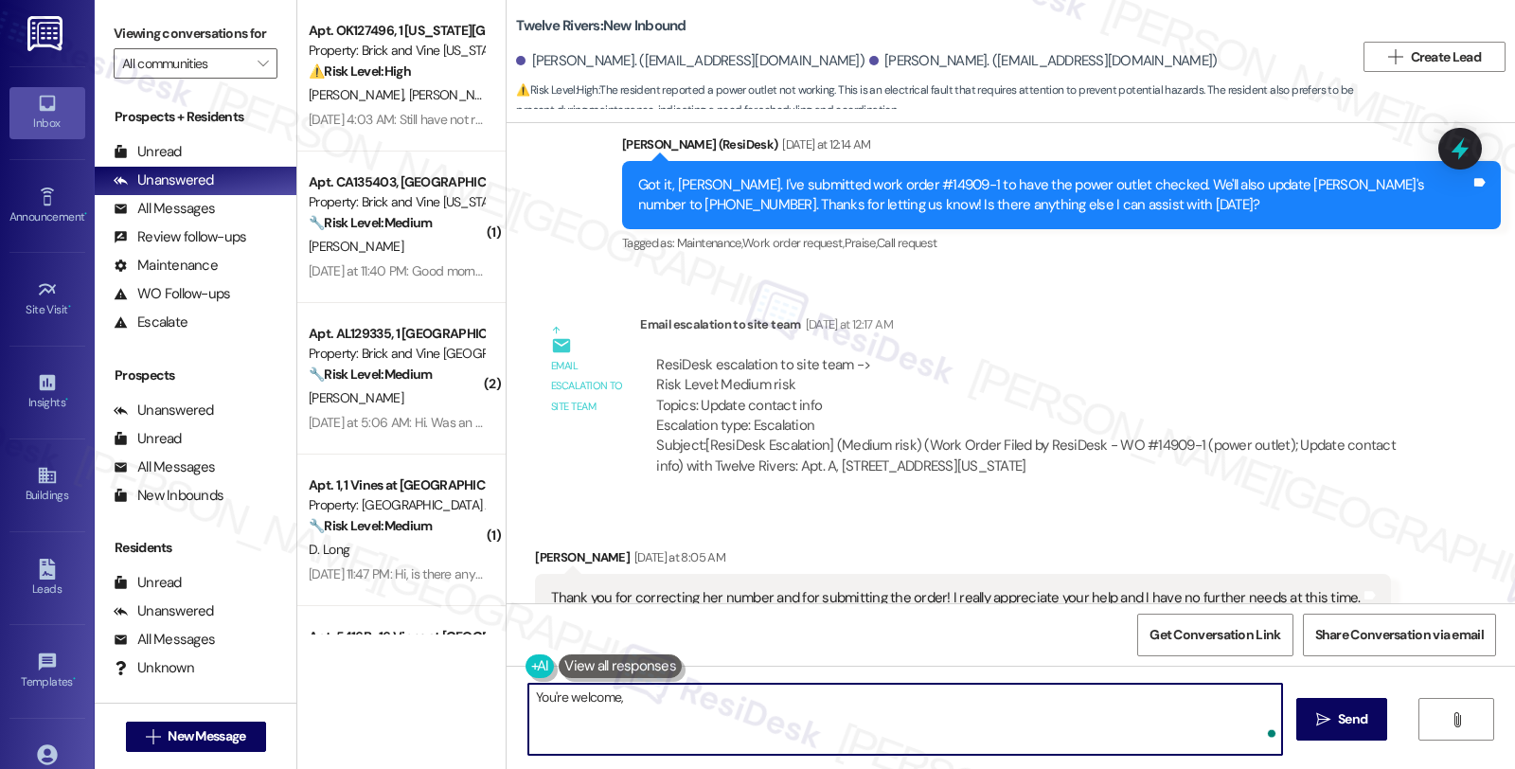
paste textarea "We have added the correct contact number for Catherine Hamby and sent the conta…"
click at [538, 547] on div "Alexandra Hamby Yesterday at 8:05 AM" at bounding box center [962, 560] width 855 height 27
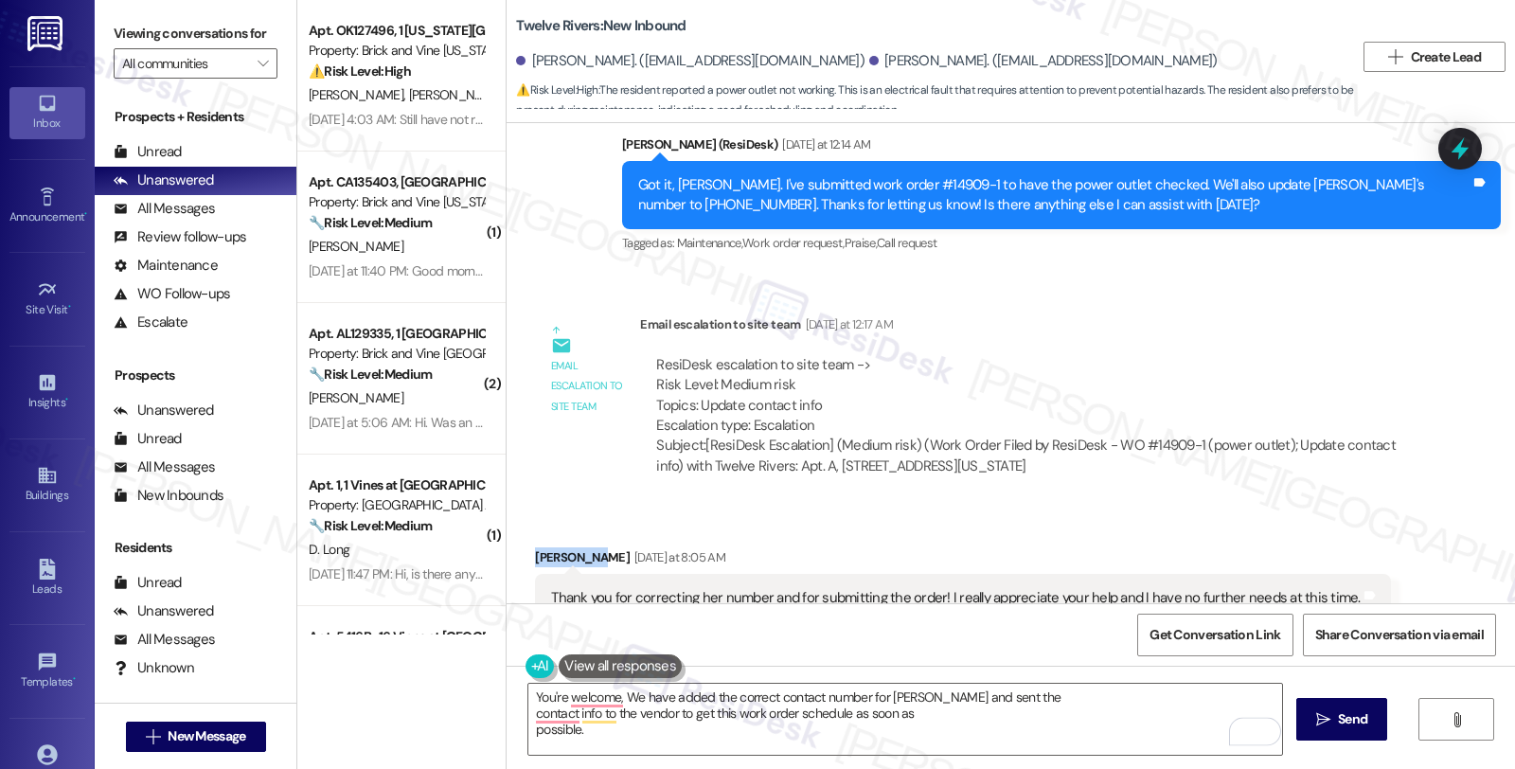
click at [538, 547] on div "Alexandra Hamby Yesterday at 8:05 AM" at bounding box center [962, 560] width 855 height 27
copy div "Alexandra"
click at [615, 698] on textarea "You're welcome, We have added the correct contact number for Catherine Hamby an…" at bounding box center [905, 719] width 754 height 71
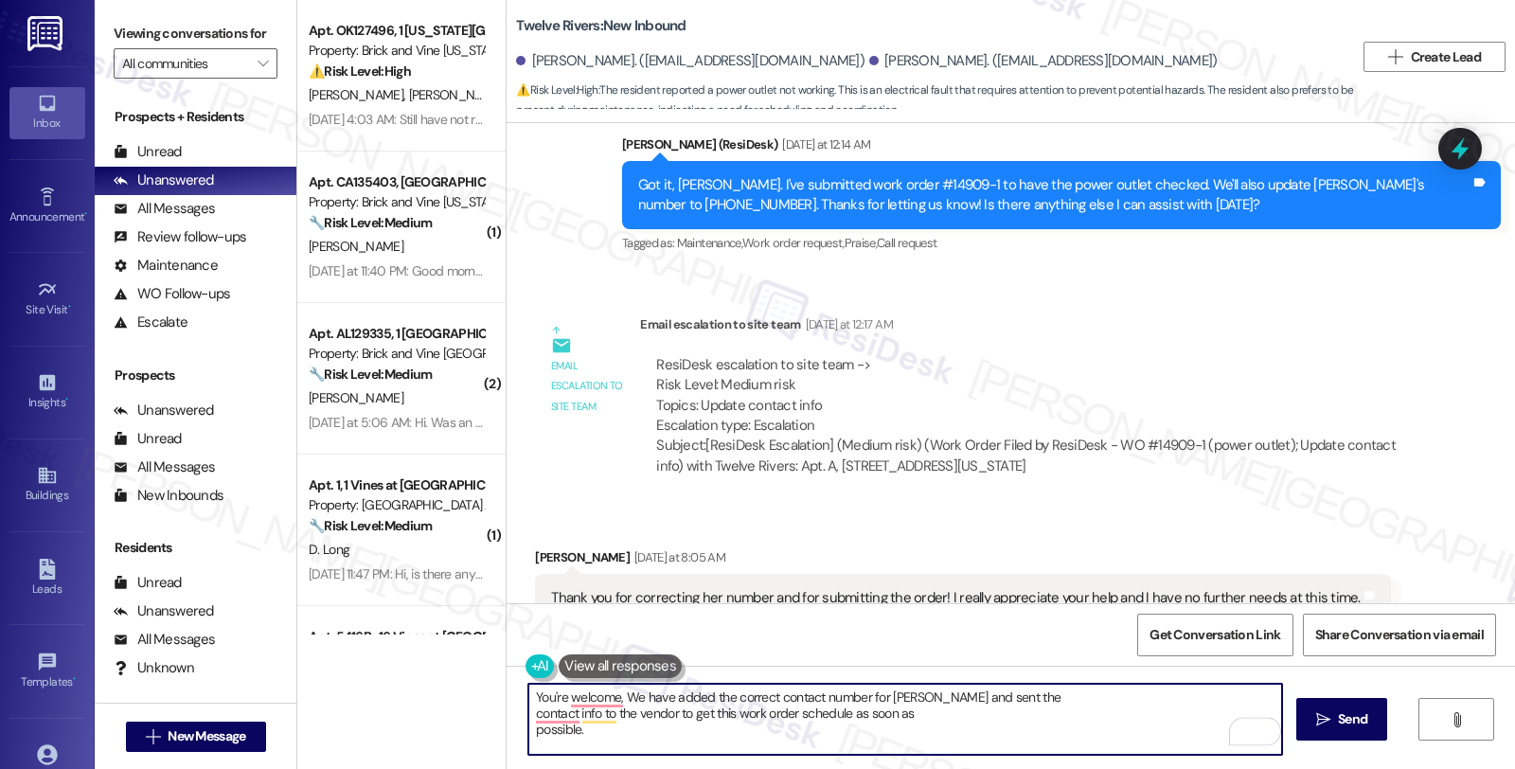
paste textarea "Alexandra"
click at [674, 697] on textarea "You're welcome. Alexandra, We have added the correct contact number for Catheri…" at bounding box center [905, 719] width 754 height 71
click at [1151, 699] on textarea "You're welcome. Alexandra, Just to give you an update, we have added the correc…" at bounding box center [905, 719] width 754 height 71
click at [1247, 697] on textarea "You're welcome. Alexandra, Just to give you an update, we have added the correc…" at bounding box center [905, 719] width 754 height 71
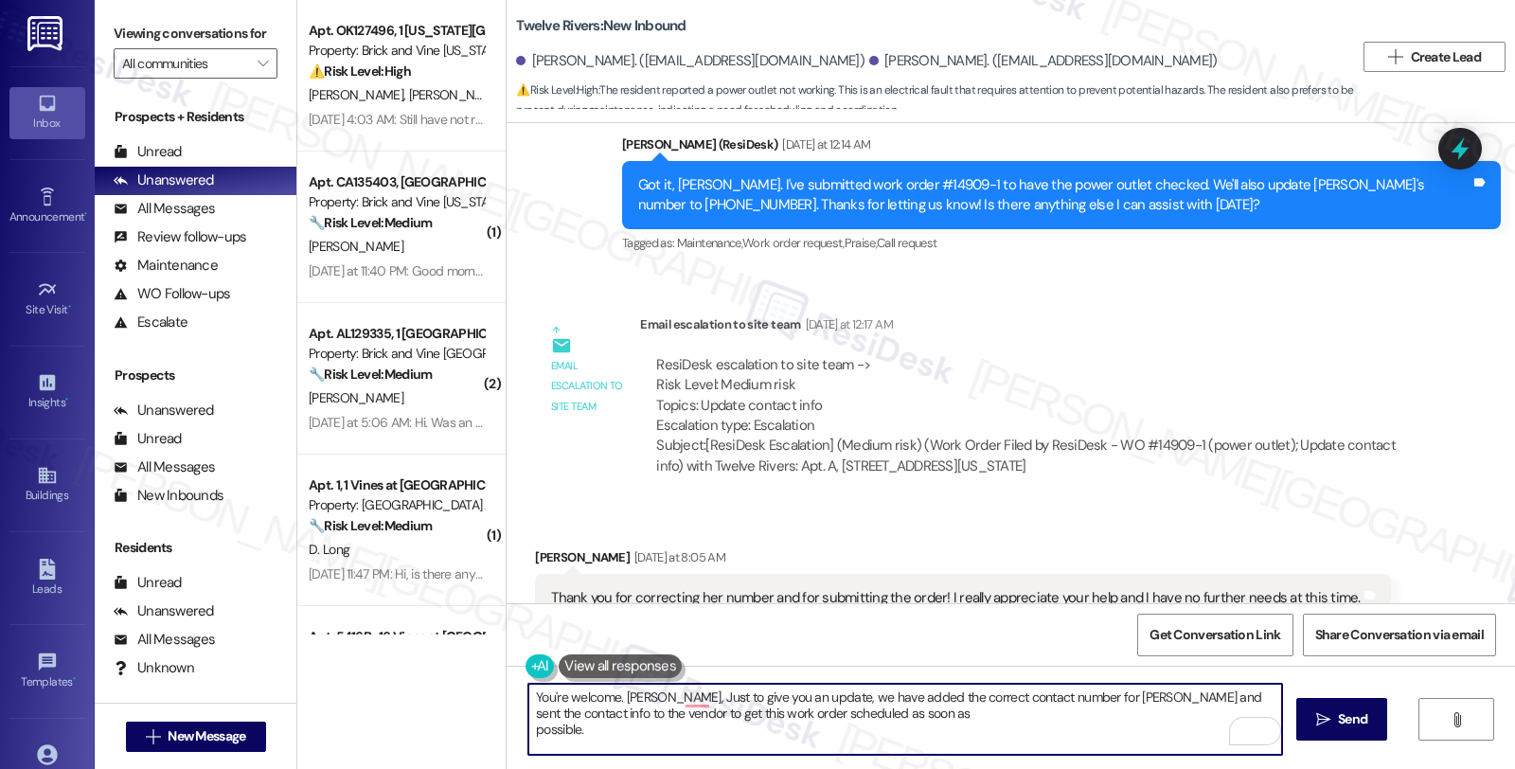
click at [895, 708] on textarea "You're welcome. Alexandra, Just to give you an update, we have added the correc…" at bounding box center [905, 719] width 754 height 71
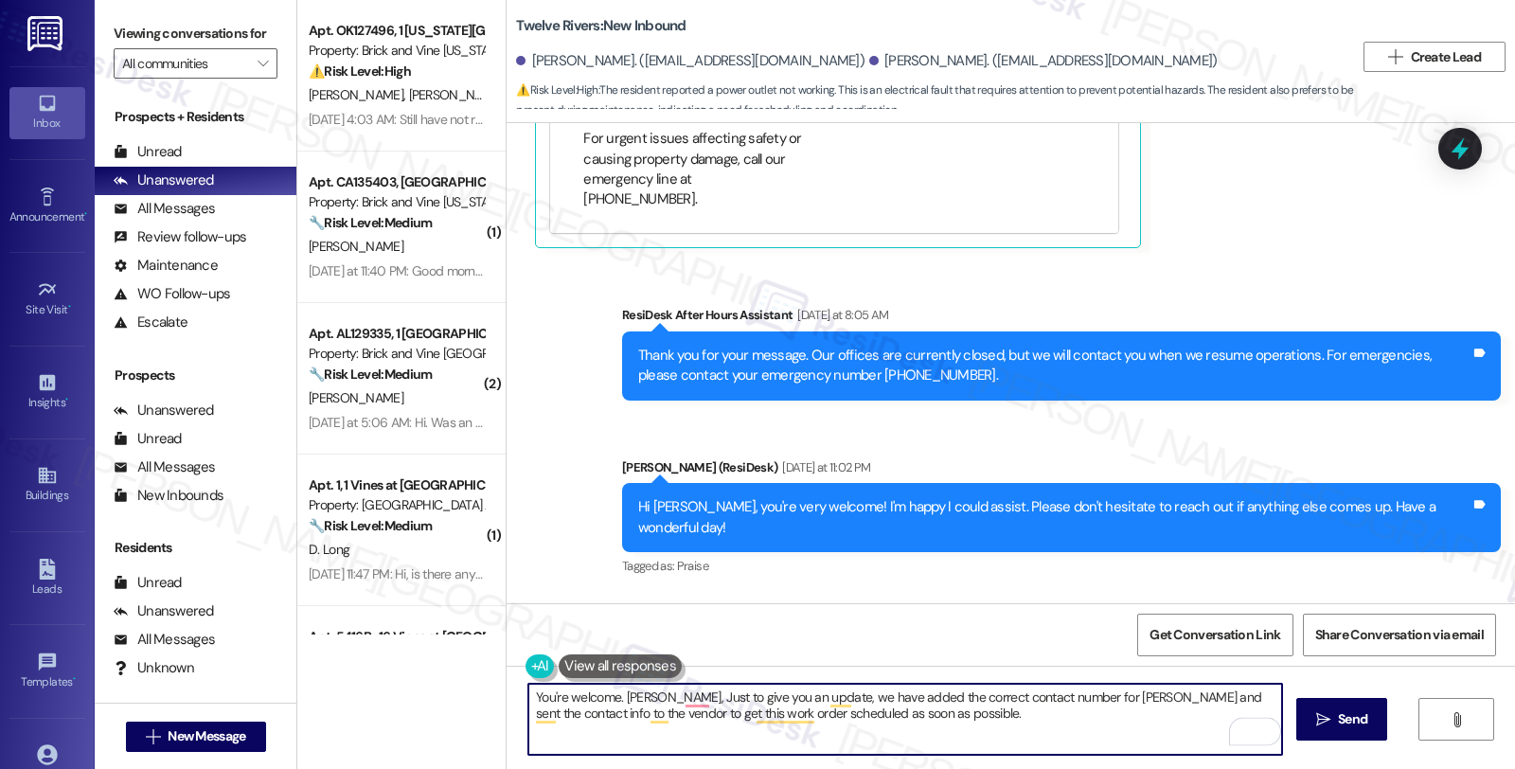
scroll to position [3901, 0]
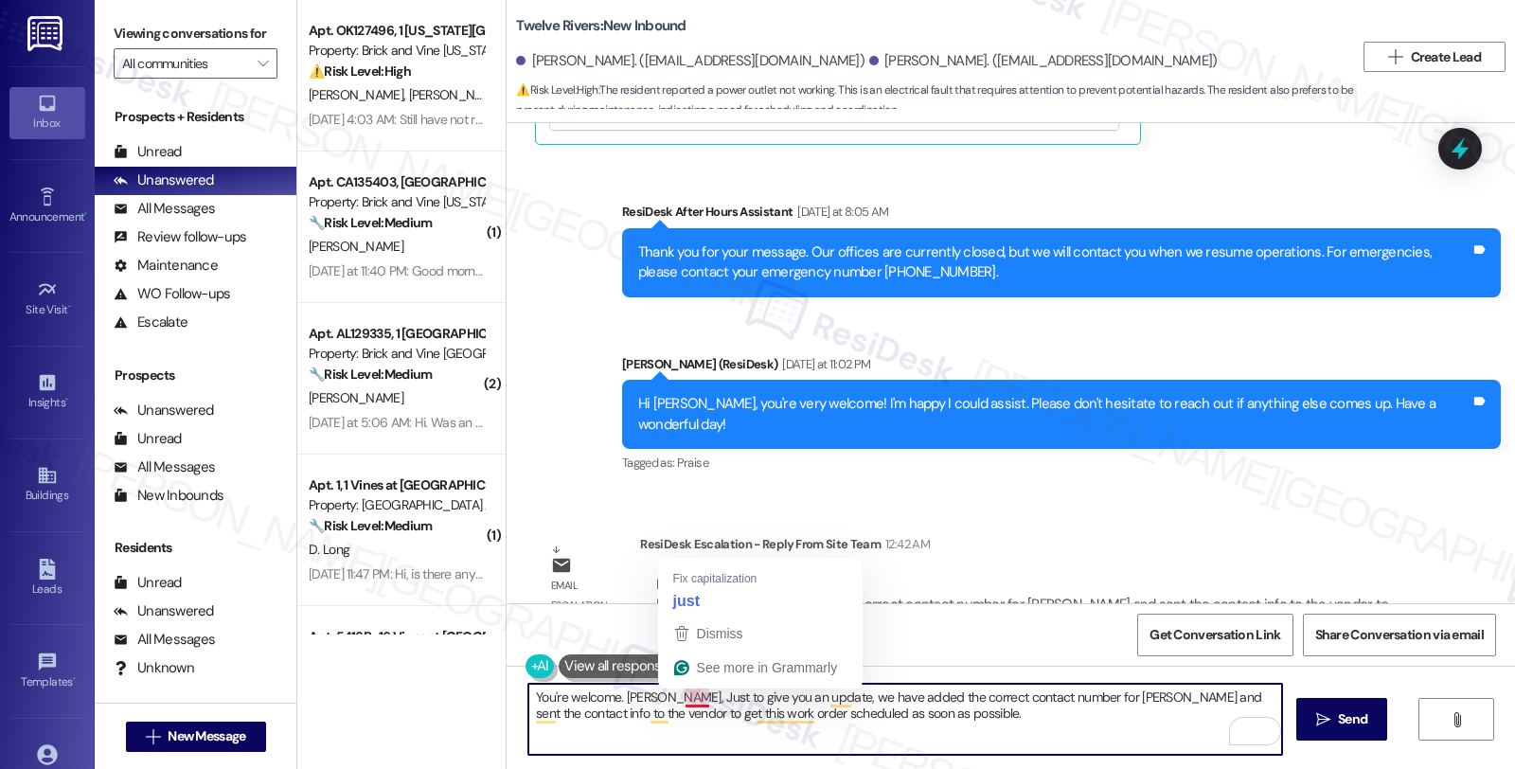
click at [670, 704] on textarea "You're welcome. Alexandra, Just to give you an update, we have added the correc…" at bounding box center [905, 719] width 754 height 71
click at [664, 698] on textarea "You're welcome. Alexandra, Just to give you an update, we have added the correc…" at bounding box center [905, 719] width 754 height 71
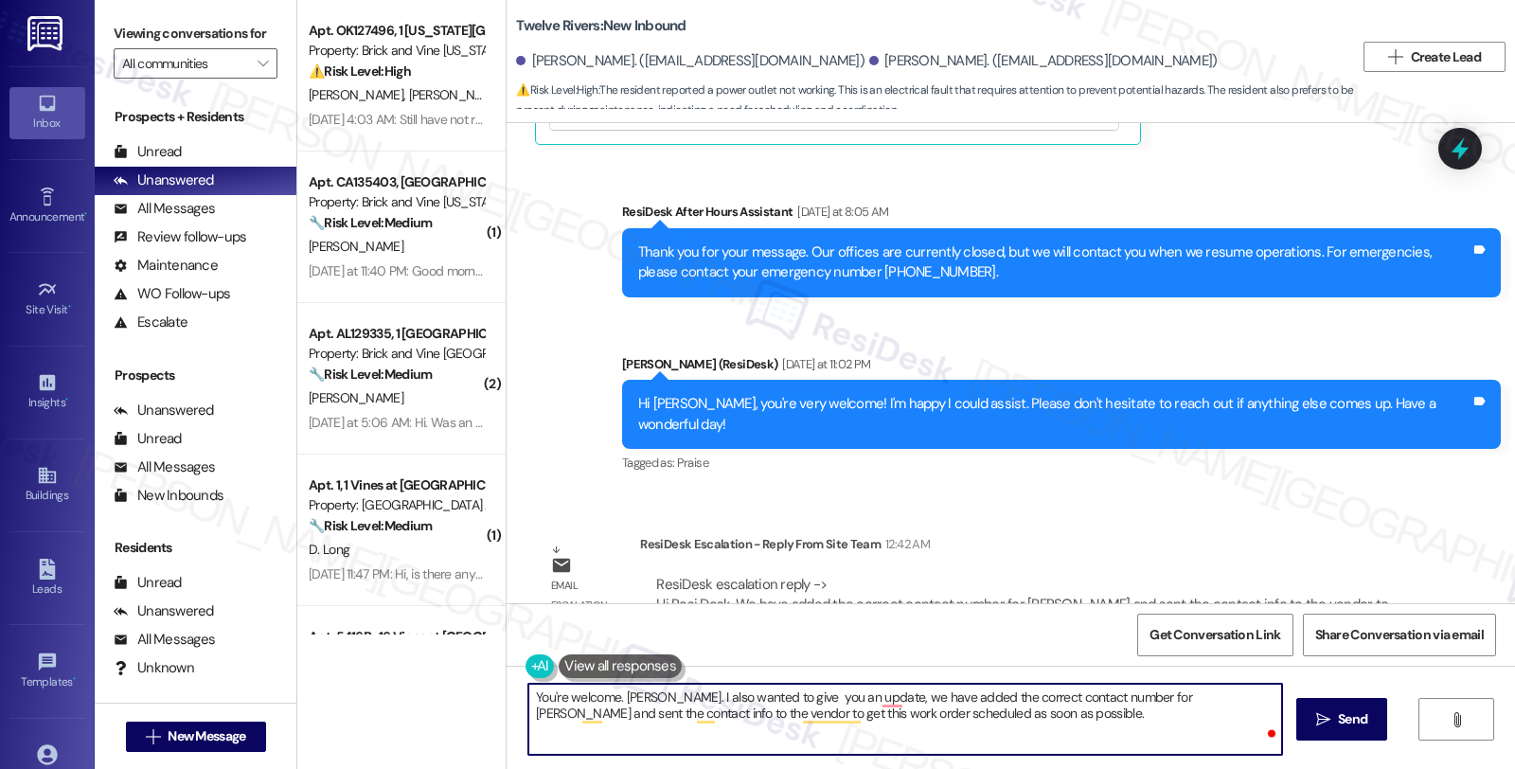
type textarea "You're welcome. Alexandra. I also wanted to give you an update, we have added t…"
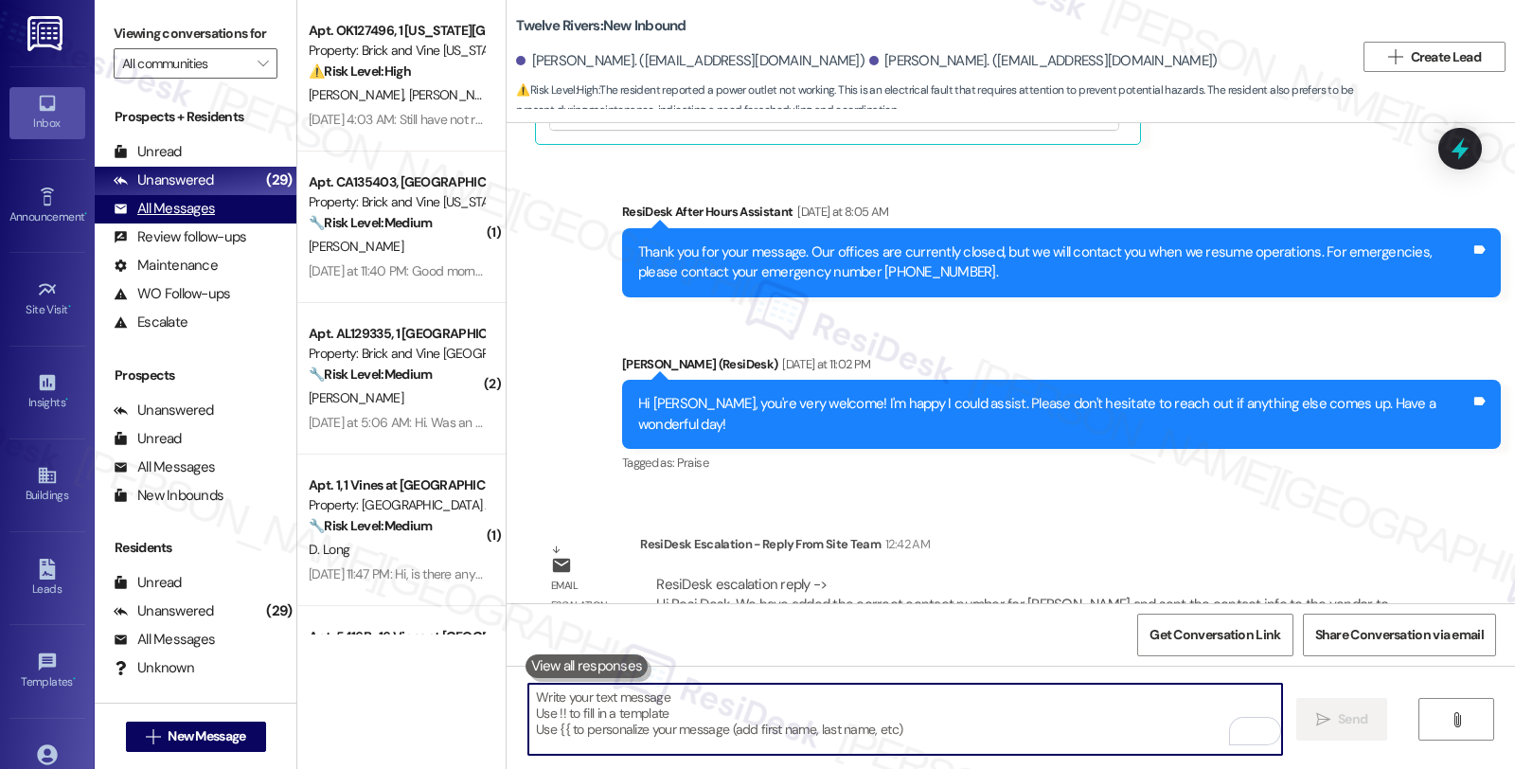
click at [184, 219] on div "All Messages" at bounding box center [164, 209] width 101 height 20
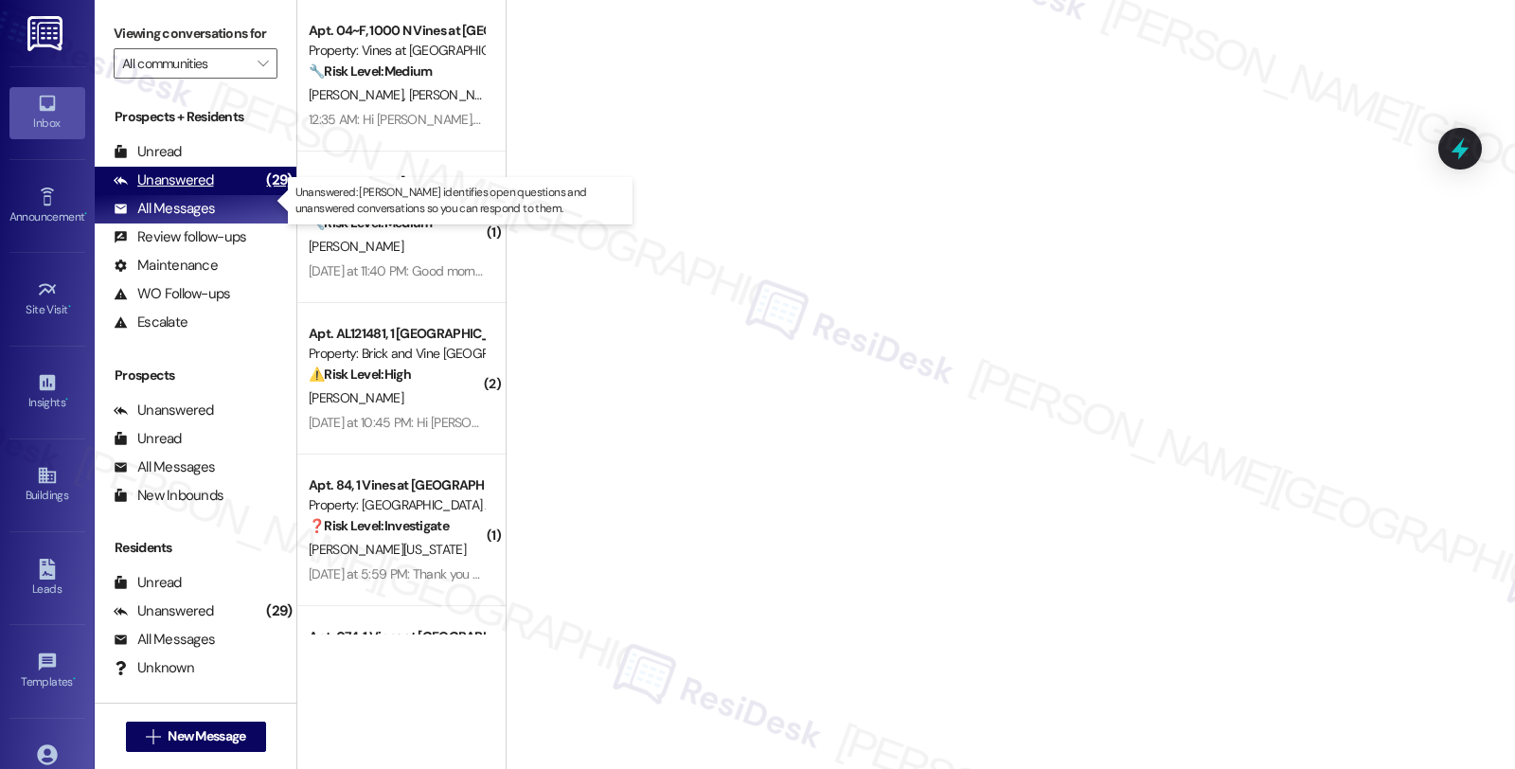
click at [186, 190] on div "Unanswered" at bounding box center [164, 180] width 100 height 20
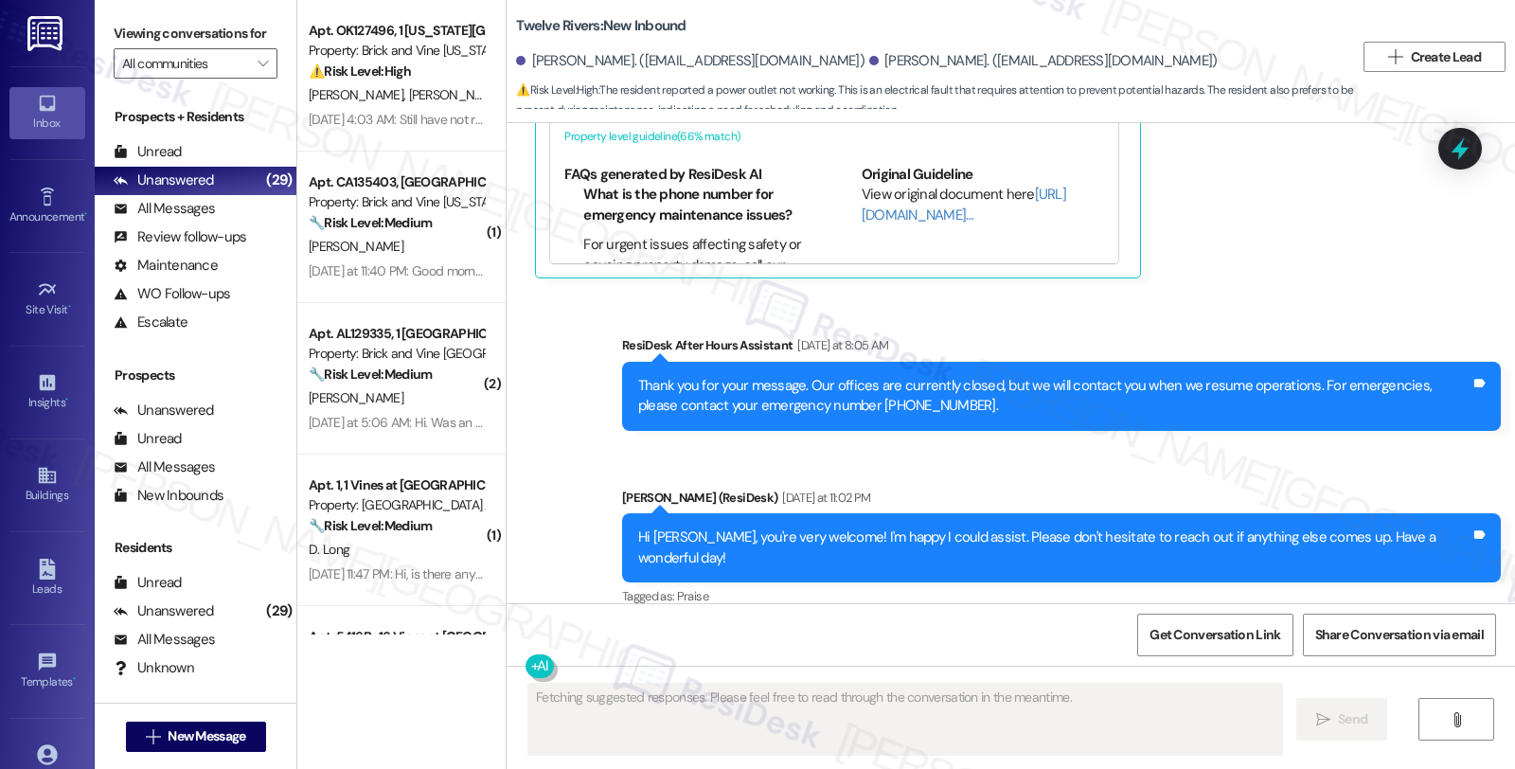
scroll to position [4081, 0]
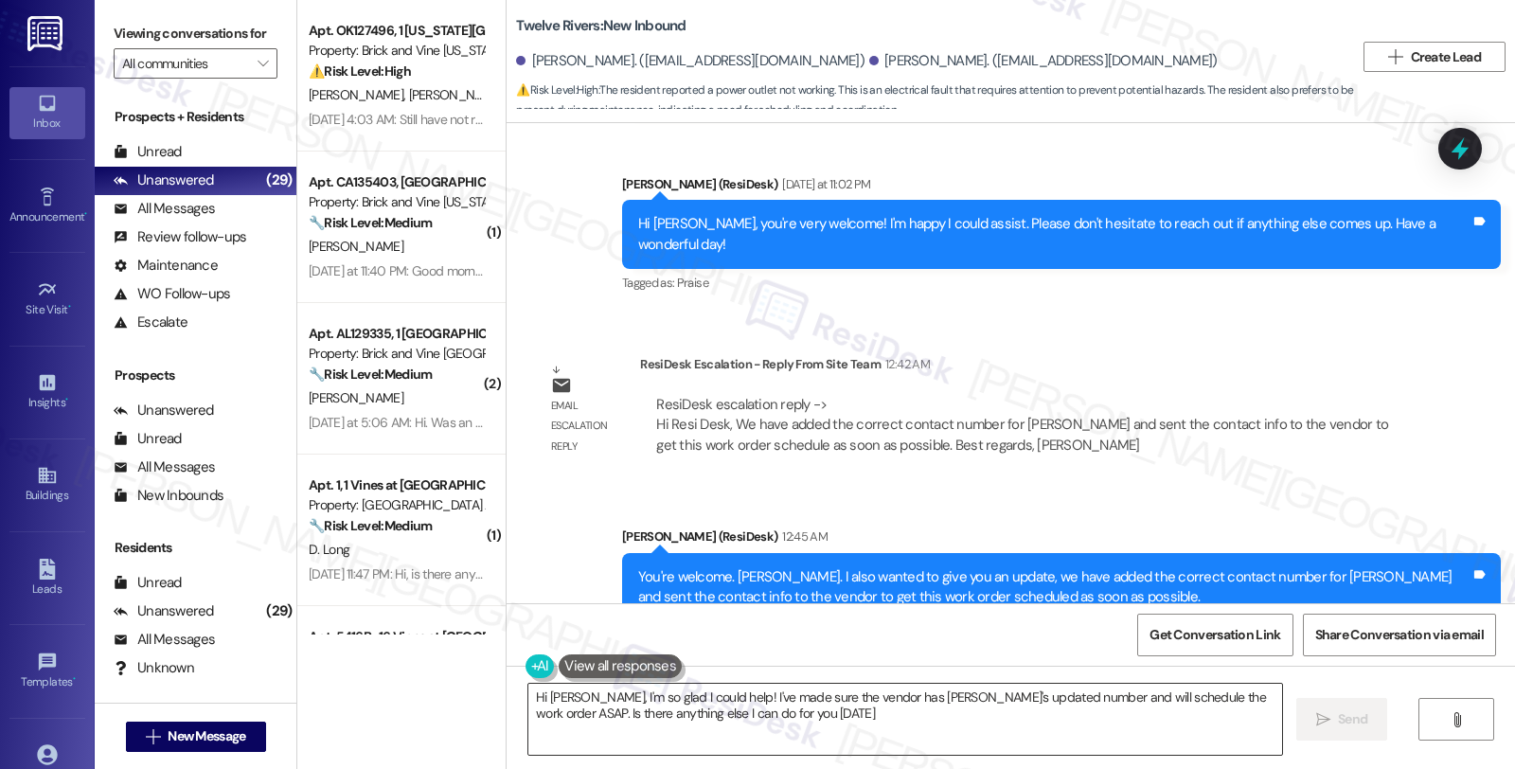
type textarea "Hi Alexandra, I'm so glad I could help! I've made sure the vendor has Catherine…"
click at [1330, 512] on div "Sent via SMS Sarah (ResiDesk) 12:45 AM You're welcome. Alexandra. I also wanted…" at bounding box center [1061, 587] width 907 height 151
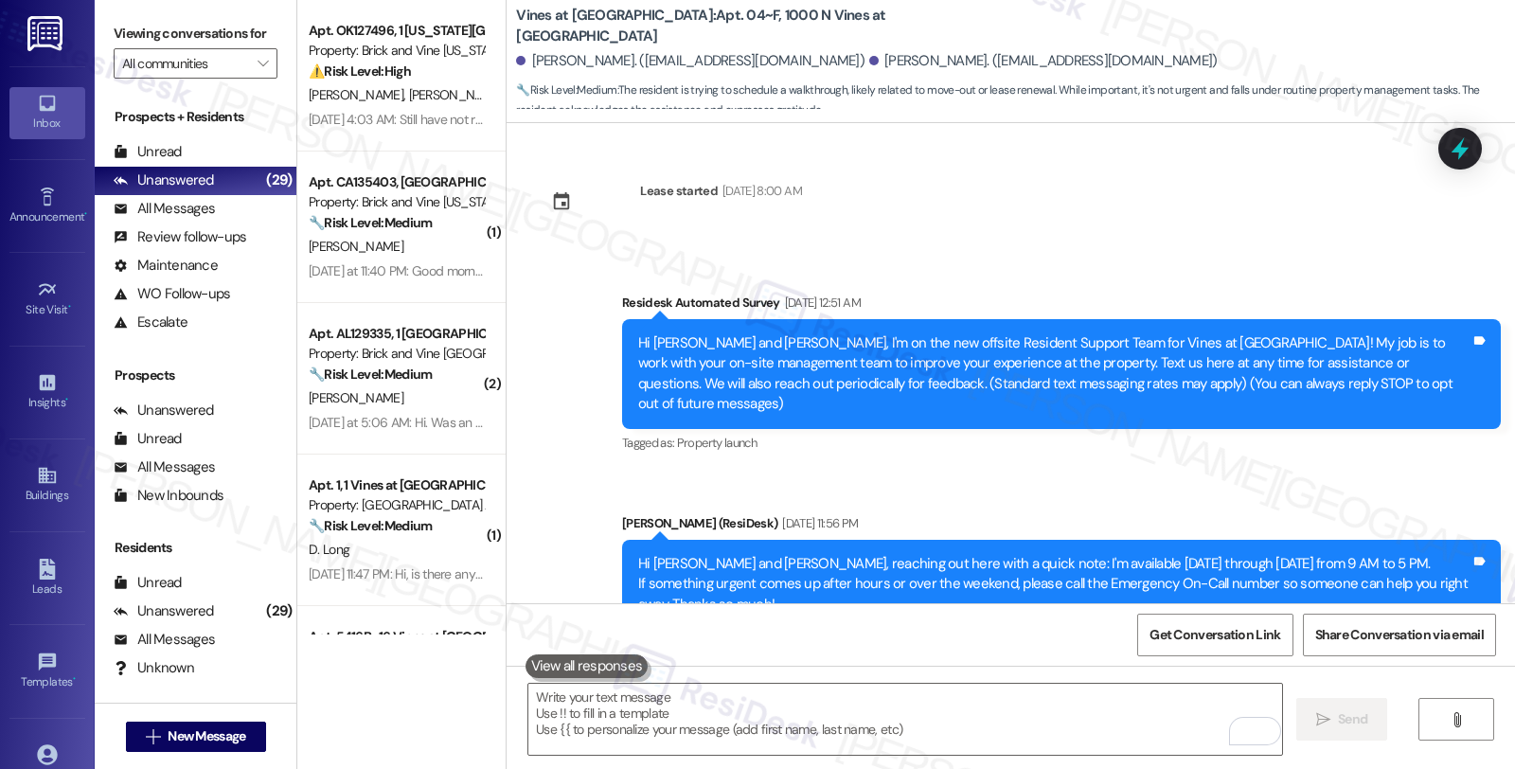
scroll to position [10188, 0]
